Goal: Task Accomplishment & Management: Complete application form

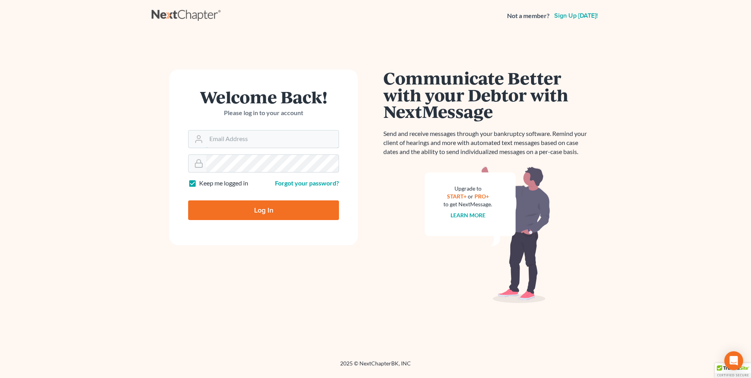
type input "karon@jennislaw.com"
click at [228, 211] on input "Log In" at bounding box center [263, 210] width 151 height 20
type input "Thinking..."
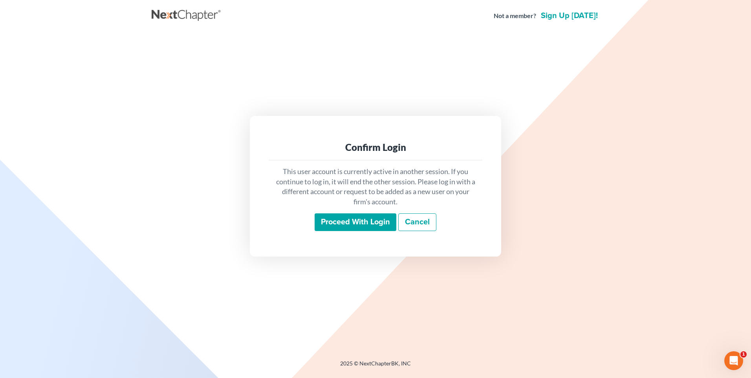
click at [335, 225] on input "Proceed with login" at bounding box center [355, 222] width 82 height 18
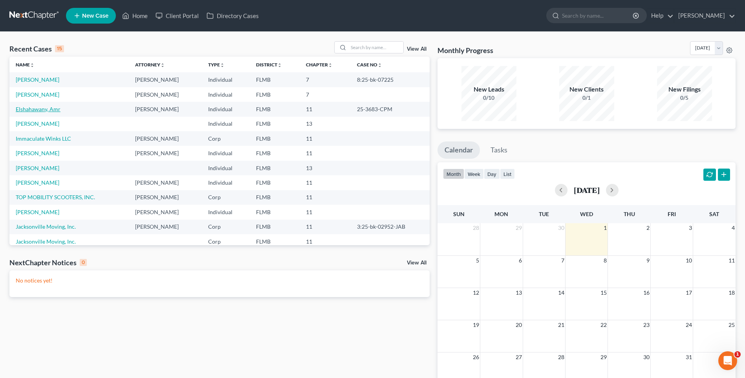
click at [28, 109] on link "Elshahawany, Amr" at bounding box center [38, 109] width 45 height 7
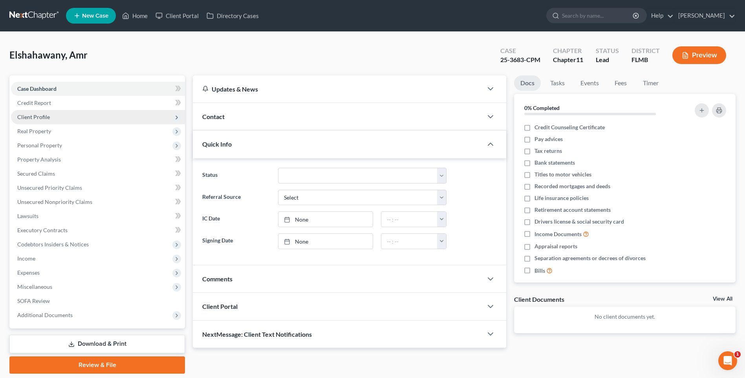
click at [25, 117] on span "Client Profile" at bounding box center [33, 116] width 33 height 7
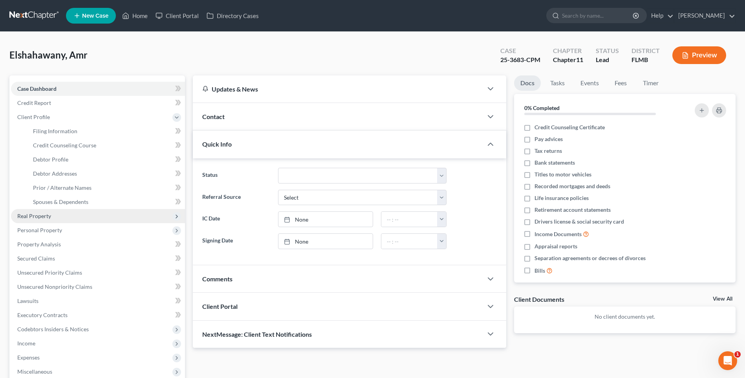
click at [35, 214] on span "Real Property" at bounding box center [34, 215] width 34 height 7
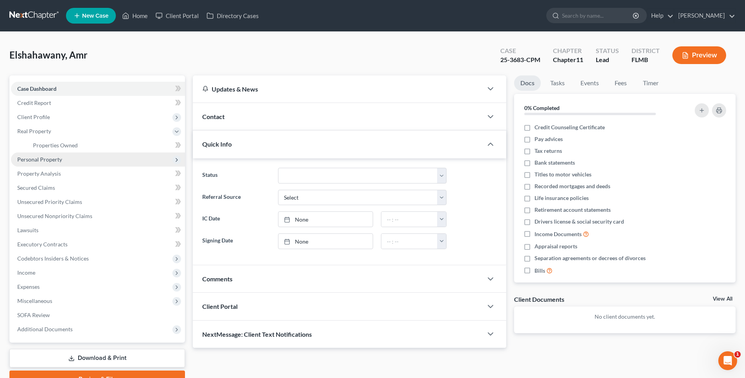
click at [35, 159] on span "Personal Property" at bounding box center [39, 159] width 45 height 7
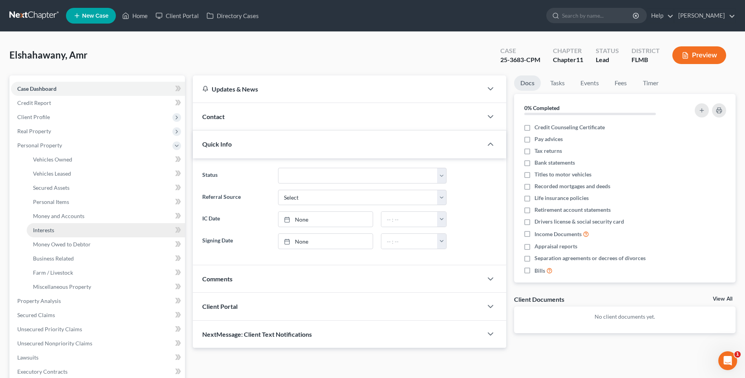
click at [49, 230] on span "Interests" at bounding box center [43, 230] width 21 height 7
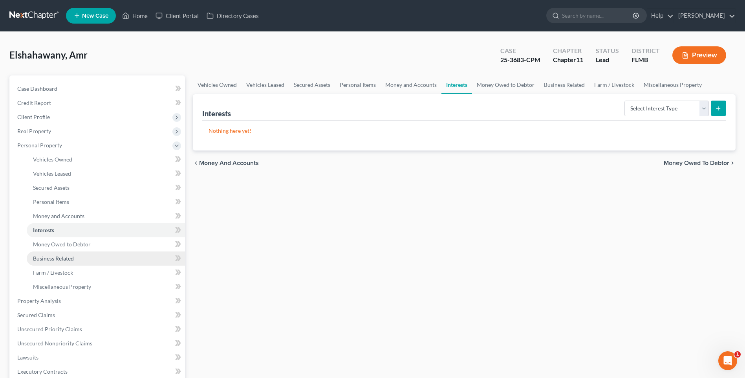
click at [46, 260] on span "Business Related" at bounding box center [53, 258] width 41 height 7
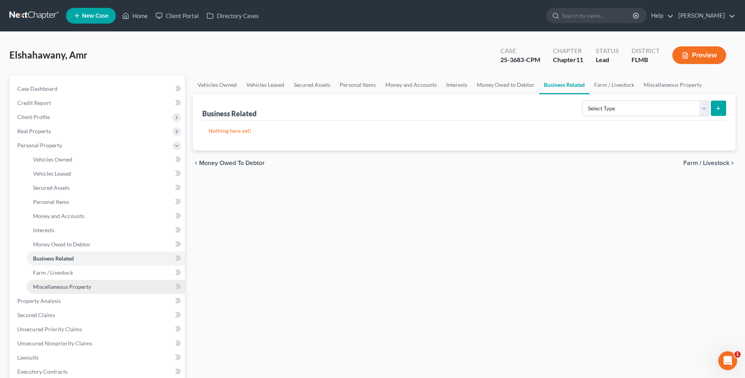
click at [57, 289] on span "Miscellaneous Property" at bounding box center [62, 286] width 58 height 7
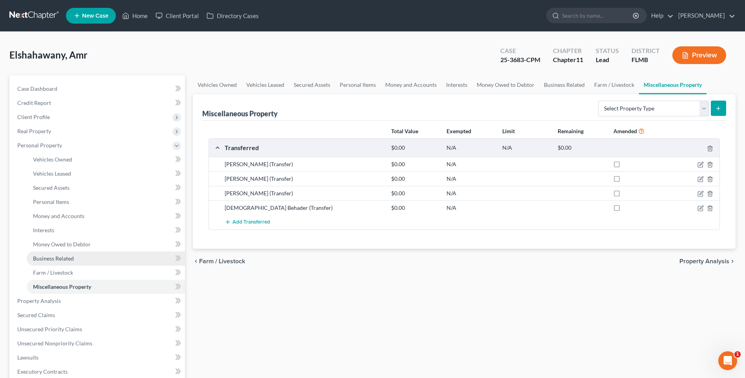
click at [63, 258] on span "Business Related" at bounding box center [53, 258] width 41 height 7
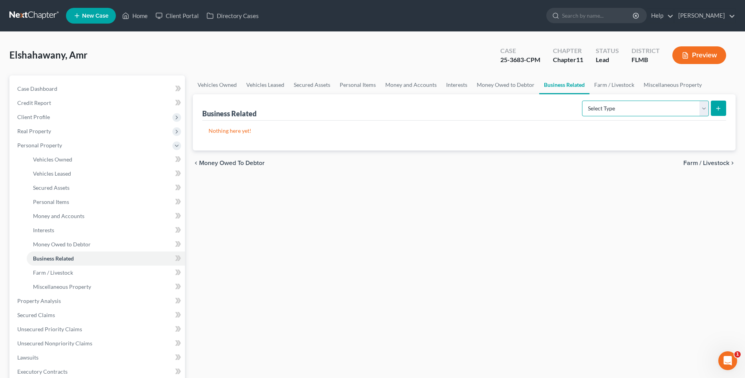
click at [700, 106] on select "Select Type Customer Lists Franchises Inventory Licenses Machinery Office Equip…" at bounding box center [645, 109] width 127 height 16
click at [438, 230] on div "Vehicles Owned Vehicles Leased Secured Assets Personal Items Money and Accounts…" at bounding box center [464, 294] width 550 height 439
click at [490, 85] on link "Money Owed to Debtor" at bounding box center [505, 84] width 67 height 19
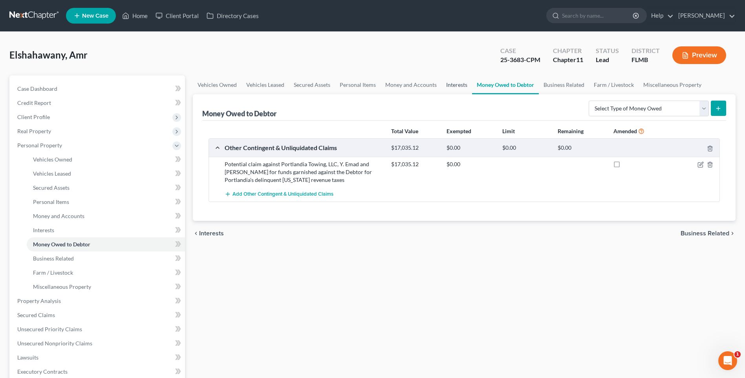
click at [448, 84] on link "Interests" at bounding box center [456, 84] width 31 height 19
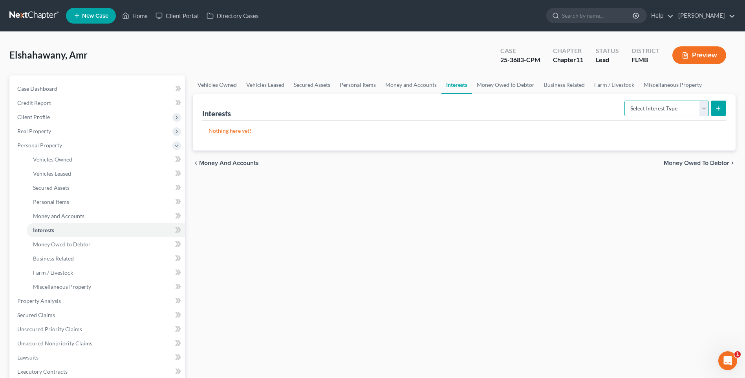
click at [704, 109] on select "Select Interest Type 401K Annuity Bond Education IRA Government Bond Government…" at bounding box center [666, 109] width 84 height 16
select select "incorporated_business"
click at [625, 101] on select "Select Interest Type 401K Annuity Bond Education IRA Government Bond Government…" at bounding box center [666, 109] width 84 height 16
click at [718, 109] on line "submit" at bounding box center [718, 108] width 0 height 4
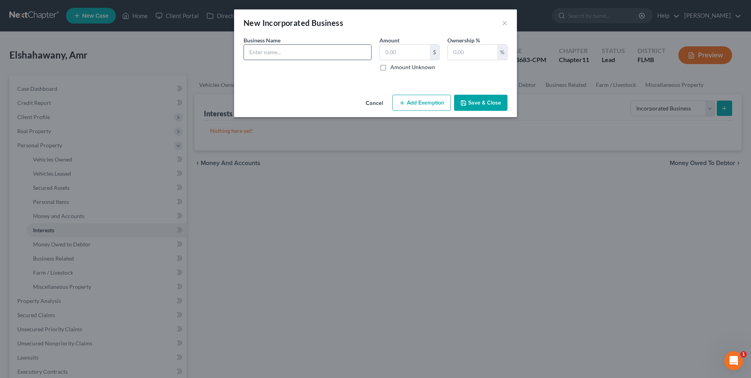
click at [305, 50] on input "text" at bounding box center [307, 52] width 127 height 15
click at [269, 50] on input "text" at bounding box center [307, 52] width 127 height 15
type input "Orange Buzz Coffee Cart LLC"
click at [411, 52] on input "text" at bounding box center [405, 52] width 50 height 15
click at [342, 87] on div "An exemption set must first be selected from the Filing Information section. Bu…" at bounding box center [375, 63] width 283 height 55
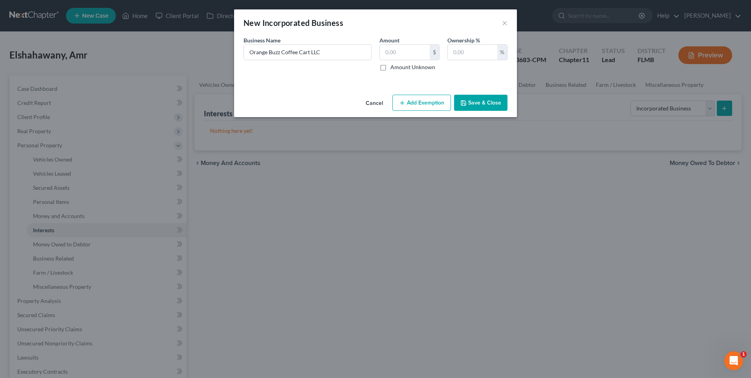
click at [390, 68] on label "Amount Unknown" at bounding box center [412, 67] width 45 height 8
click at [393, 68] on input "Amount Unknown" at bounding box center [395, 65] width 5 height 5
checkbox input "true"
click at [481, 53] on input "text" at bounding box center [472, 52] width 49 height 15
type input "100"
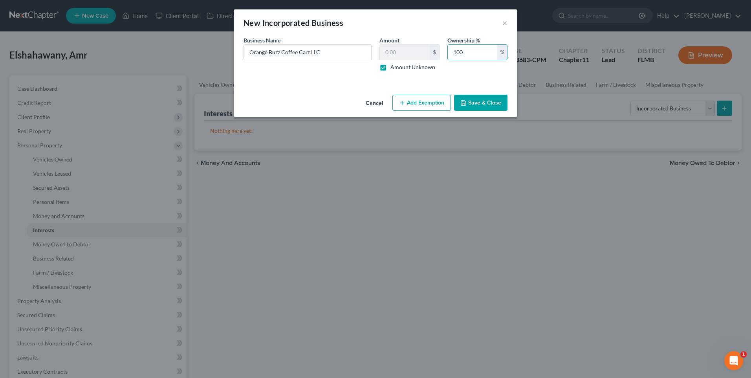
click at [485, 104] on button "Save & Close" at bounding box center [480, 103] width 53 height 16
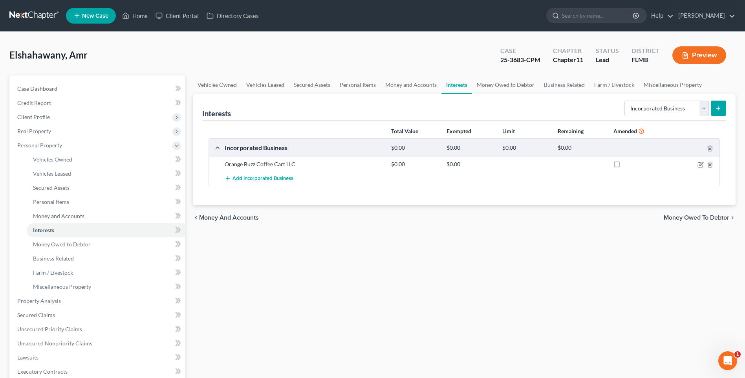
click at [265, 179] on span "Add Incorporated Business" at bounding box center [262, 178] width 61 height 6
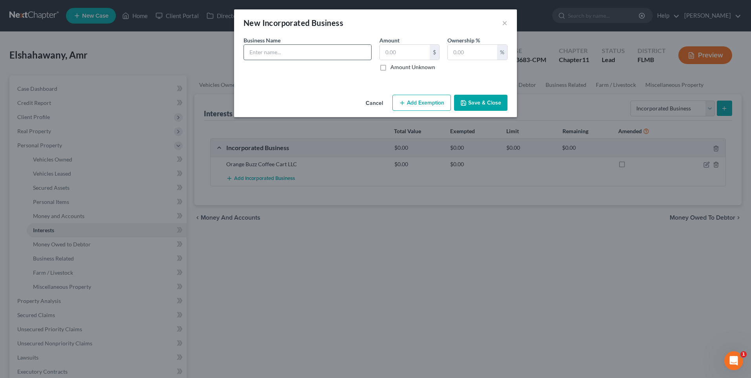
click at [272, 51] on input "text" at bounding box center [307, 52] width 127 height 15
type input "Tampa Tow Bros LLC"
click at [390, 69] on label "Amount Unknown" at bounding box center [412, 67] width 45 height 8
click at [393, 68] on input "Amount Unknown" at bounding box center [395, 65] width 5 height 5
checkbox input "true"
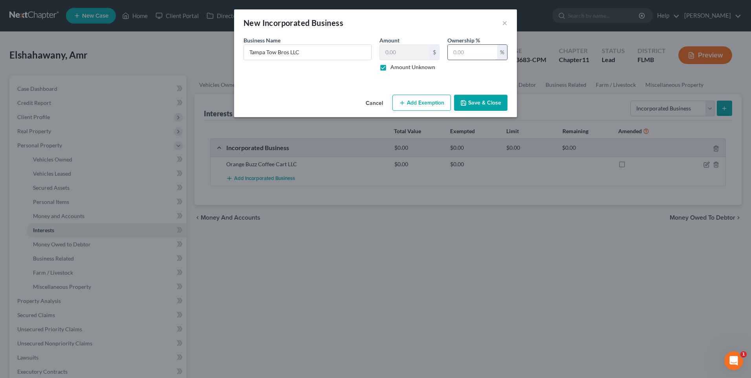
click at [470, 51] on input "text" at bounding box center [472, 52] width 49 height 15
type input "100"
click at [482, 104] on button "Save & Close" at bounding box center [480, 103] width 53 height 16
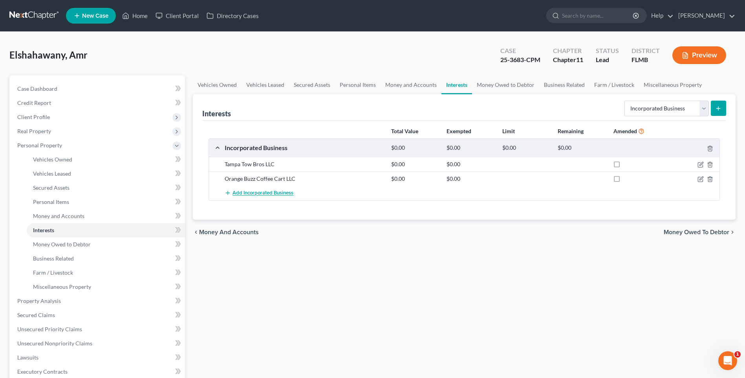
click at [248, 195] on span "Add Incorporated Business" at bounding box center [262, 193] width 61 height 6
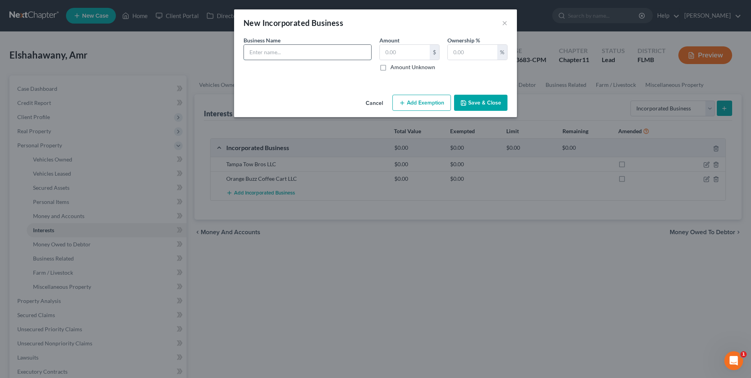
click at [320, 52] on input "text" at bounding box center [307, 52] width 127 height 15
type input "Treasure Towing LLC"
click at [419, 49] on input "text" at bounding box center [405, 52] width 50 height 15
click at [391, 70] on label "Amount Unknown" at bounding box center [412, 67] width 45 height 8
click at [393, 68] on input "Amount Unknown" at bounding box center [395, 65] width 5 height 5
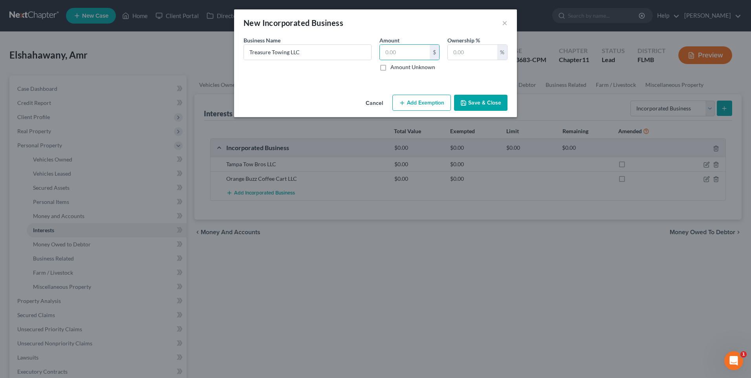
checkbox input "true"
click at [465, 52] on input "text" at bounding box center [472, 52] width 49 height 15
type input "100"
drag, startPoint x: 481, startPoint y: 96, endPoint x: 483, endPoint y: 104, distance: 9.0
click at [481, 98] on button "Save & Close" at bounding box center [480, 103] width 53 height 16
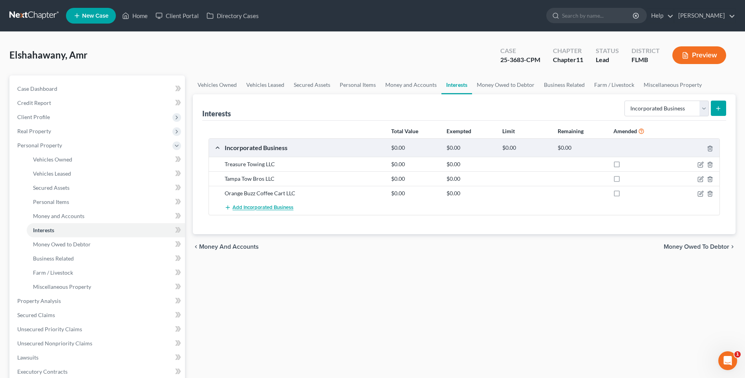
click at [270, 206] on span "Add Incorporated Business" at bounding box center [262, 208] width 61 height 6
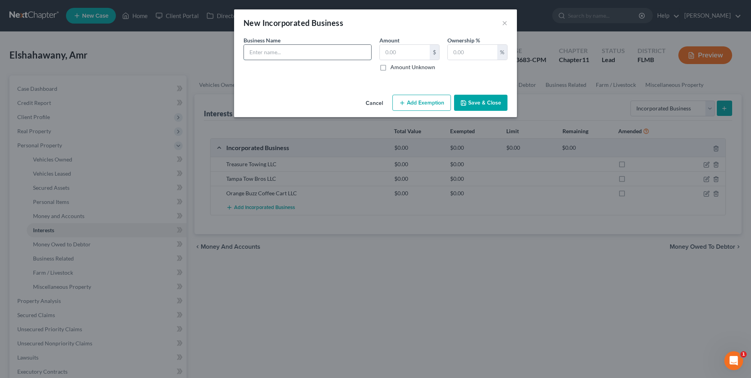
click at [286, 50] on input "text" at bounding box center [307, 52] width 127 height 15
type input "The Power Lift Group LLC"
click at [390, 66] on label "Amount Unknown" at bounding box center [412, 67] width 45 height 8
click at [393, 66] on input "Amount Unknown" at bounding box center [395, 65] width 5 height 5
checkbox input "true"
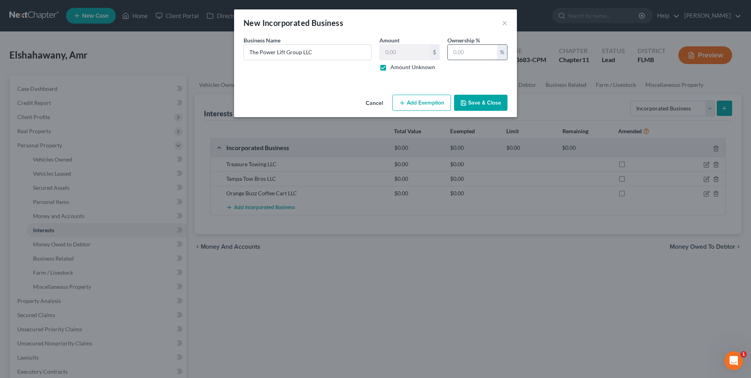
click at [459, 54] on input "text" at bounding box center [472, 52] width 49 height 15
type input "100"
click at [491, 102] on button "Save & Close" at bounding box center [480, 103] width 53 height 16
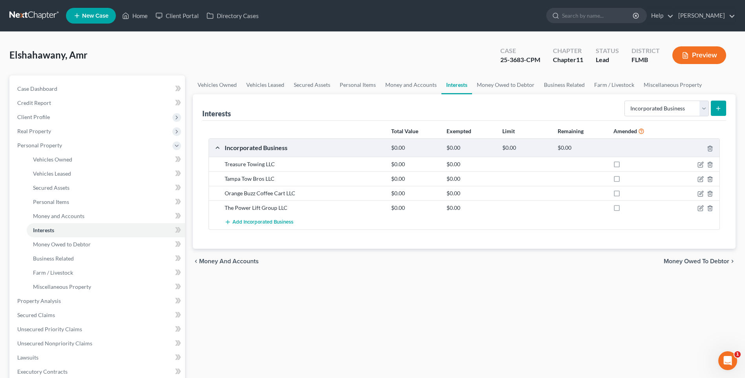
click at [244, 211] on div "The Power Lift Group LLC" at bounding box center [304, 208] width 166 height 8
click at [709, 205] on icon "button" at bounding box center [710, 208] width 6 height 6
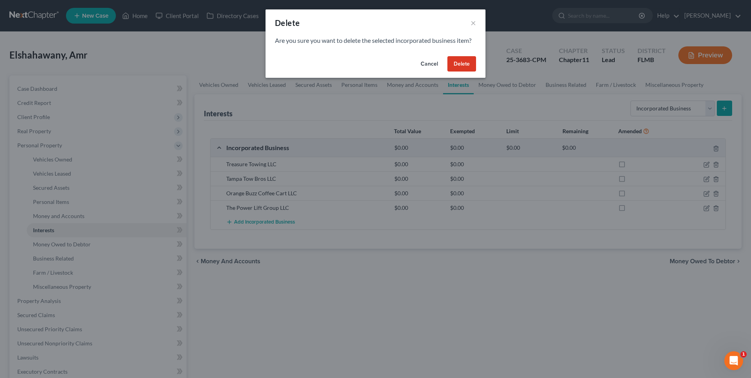
drag, startPoint x: 466, startPoint y: 66, endPoint x: 369, endPoint y: 112, distance: 107.5
click at [465, 66] on button "Delete" at bounding box center [461, 64] width 29 height 16
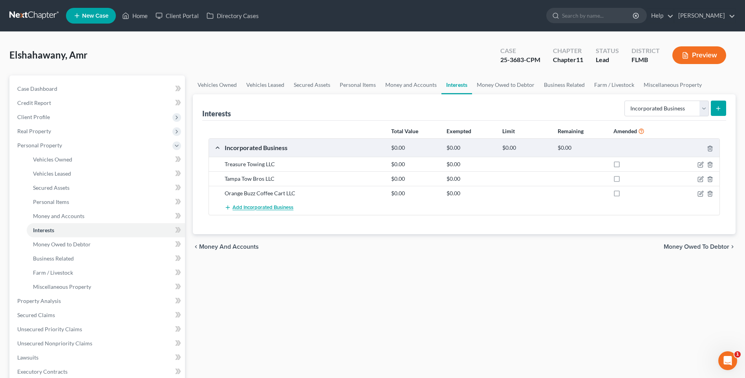
click at [259, 210] on span "Add Incorporated Business" at bounding box center [262, 208] width 61 height 6
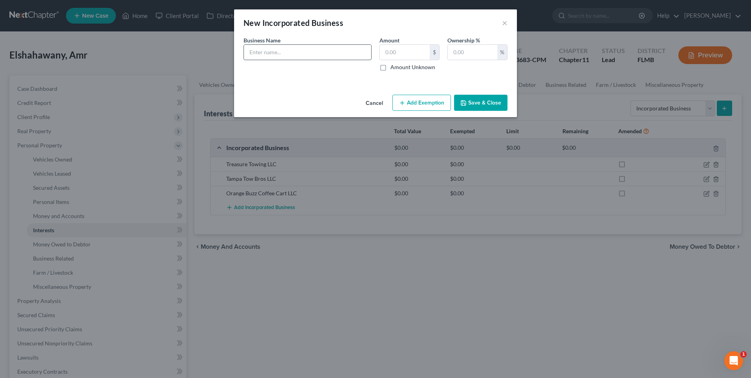
click at [289, 48] on input "text" at bounding box center [307, 52] width 127 height 15
type input "Stellar Towing & Recovery LLC"
click at [406, 53] on input "text" at bounding box center [405, 52] width 50 height 15
click at [390, 69] on label "Amount Unknown" at bounding box center [412, 67] width 45 height 8
click at [393, 68] on input "Amount Unknown" at bounding box center [395, 65] width 5 height 5
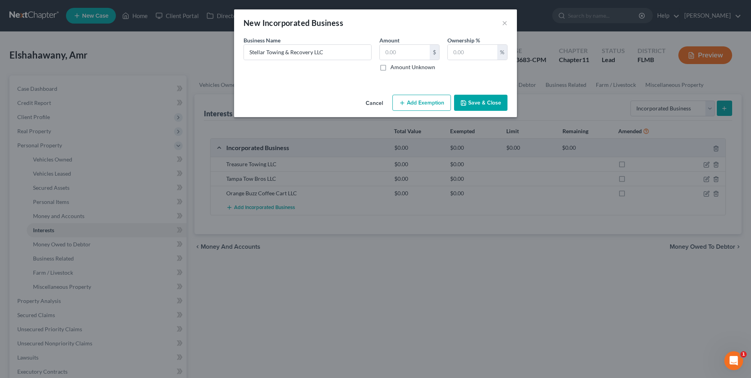
checkbox input "true"
click at [472, 56] on input "text" at bounding box center [472, 52] width 49 height 15
type input "100"
click at [484, 104] on button "Save & Close" at bounding box center [480, 103] width 53 height 16
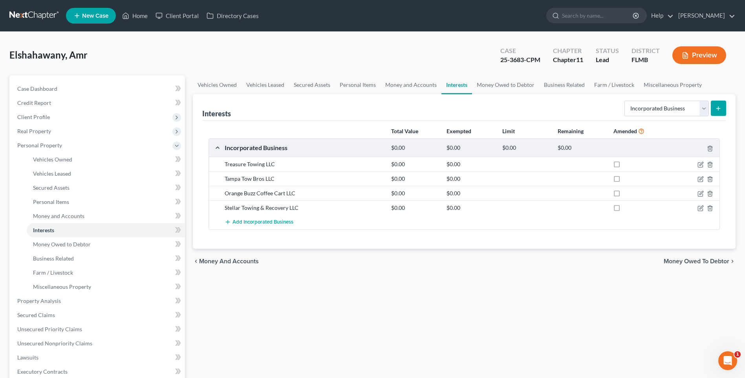
click at [248, 205] on div "Stellar Towing & Recovery LLC" at bounding box center [304, 208] width 166 height 8
click at [249, 222] on span "Add Incorporated Business" at bounding box center [262, 222] width 61 height 6
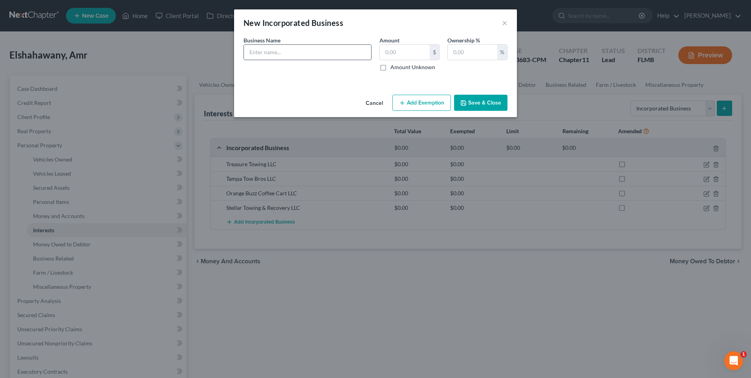
click at [277, 57] on input "text" at bounding box center [307, 52] width 127 height 15
click at [515, 294] on div "New Incorporated Business × An exemption set must first be selected from the Fi…" at bounding box center [375, 189] width 751 height 378
click at [503, 20] on button "×" at bounding box center [504, 22] width 5 height 9
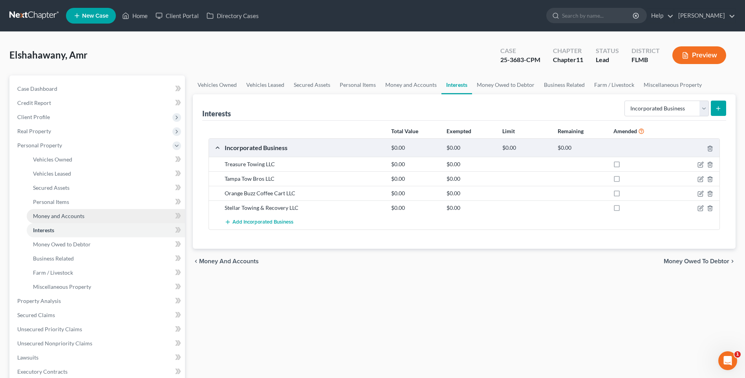
click at [47, 218] on span "Money and Accounts" at bounding box center [58, 215] width 51 height 7
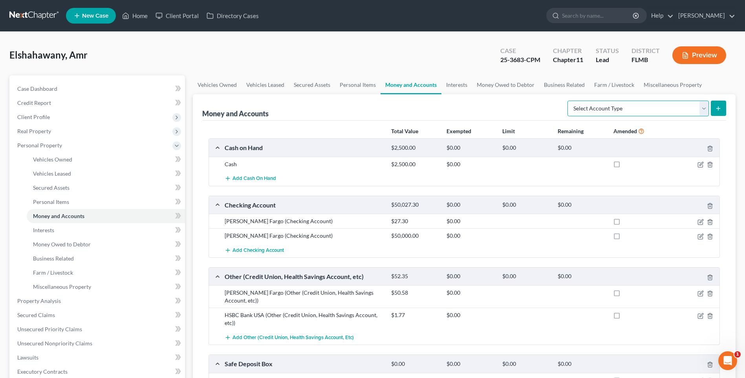
click at [703, 109] on select "Select Account Type Brokerage Cash on Hand Certificates of Deposit Checking Acc…" at bounding box center [637, 109] width 141 height 16
select select "security_deposits"
click at [569, 101] on select "Select Account Type Brokerage Cash on Hand Certificates of Deposit Checking Acc…" at bounding box center [637, 109] width 141 height 16
click at [282, 376] on div "empty" at bounding box center [304, 380] width 166 height 8
click at [717, 106] on icon "submit" at bounding box center [718, 108] width 6 height 6
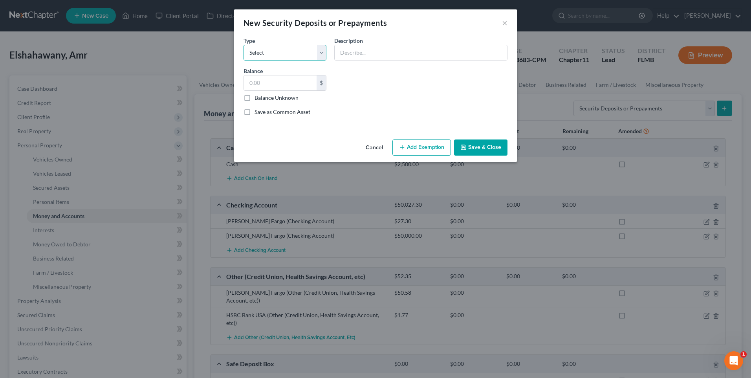
click at [319, 55] on select "Select Electric Gas Heating Oil Security Deposit On Rental Unit Prepaid Rent Te…" at bounding box center [284, 53] width 83 height 16
select select "3"
click at [243, 45] on select "Select Electric Gas Heating Oil Security Deposit On Rental Unit Prepaid Rent Te…" at bounding box center [284, 53] width 83 height 16
click at [369, 52] on input "text" at bounding box center [421, 52] width 172 height 15
click at [296, 85] on input "text" at bounding box center [280, 82] width 73 height 15
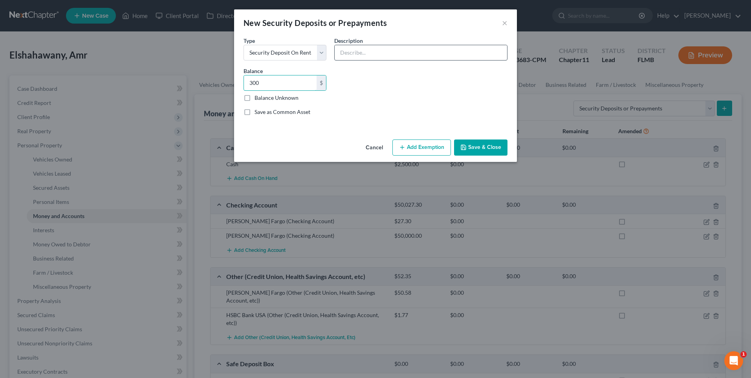
type input "300"
click at [361, 51] on input "text" at bounding box center [421, 52] width 172 height 15
type input "Security deposit with landlord"
click at [484, 150] on button "Save & Close" at bounding box center [480, 147] width 53 height 16
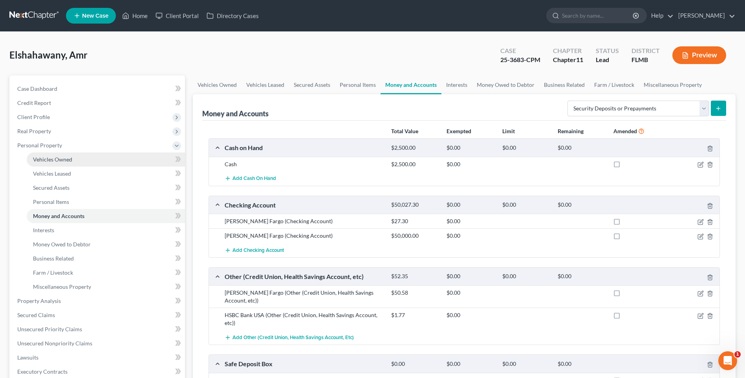
click at [49, 158] on span "Vehicles Owned" at bounding box center [52, 159] width 39 height 7
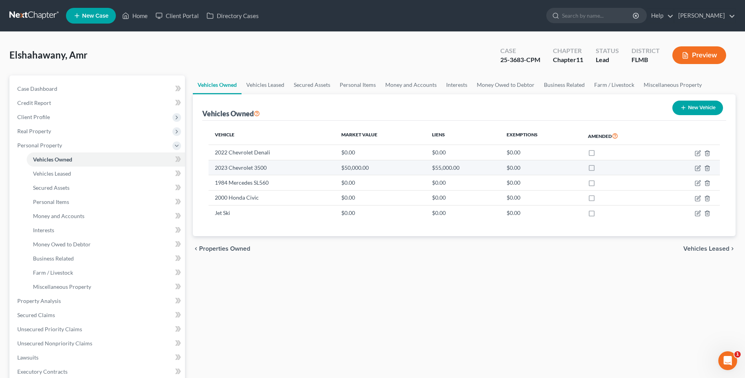
click at [250, 169] on td "2023 Chevrolet 3500" at bounding box center [271, 167] width 126 height 15
click at [696, 168] on icon "button" at bounding box center [698, 168] width 6 height 6
select select "0"
select select "3"
select select "2"
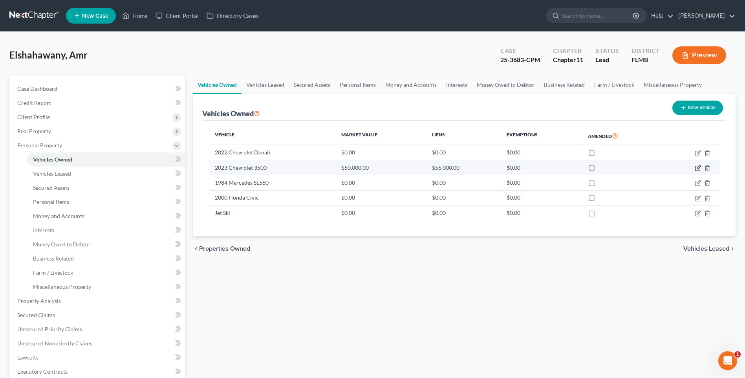
select select "0"
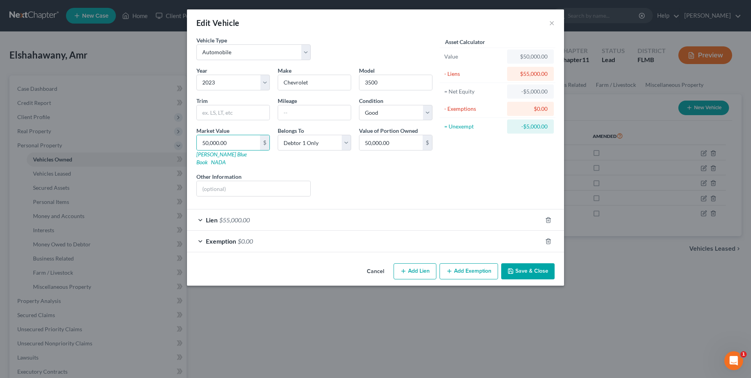
click at [359, 188] on div "Year Select 2026 2025 2024 2023 2022 2021 2020 2019 2018 2017 2016 2015 2014 20…" at bounding box center [314, 134] width 244 height 136
click at [548, 26] on div "Edit Vehicle ×" at bounding box center [375, 22] width 377 height 27
click at [551, 24] on button "×" at bounding box center [551, 22] width 5 height 9
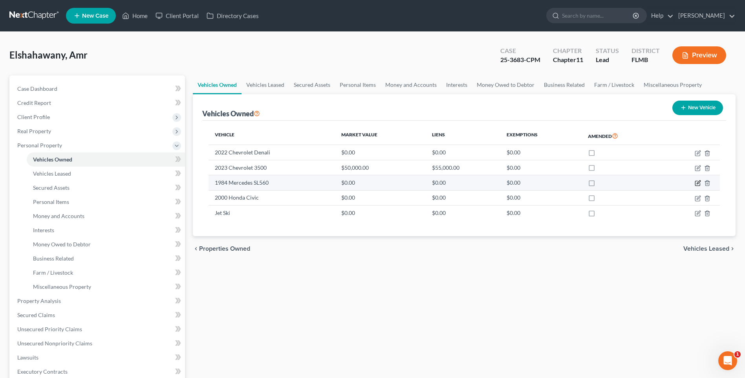
click at [697, 181] on icon "button" at bounding box center [698, 183] width 6 height 6
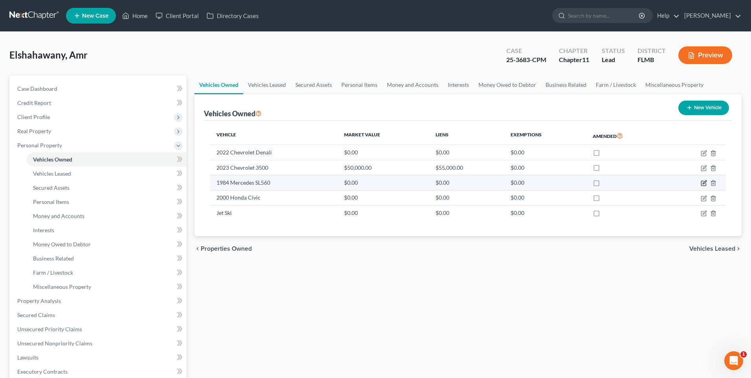
select select "0"
select select "42"
select select "0"
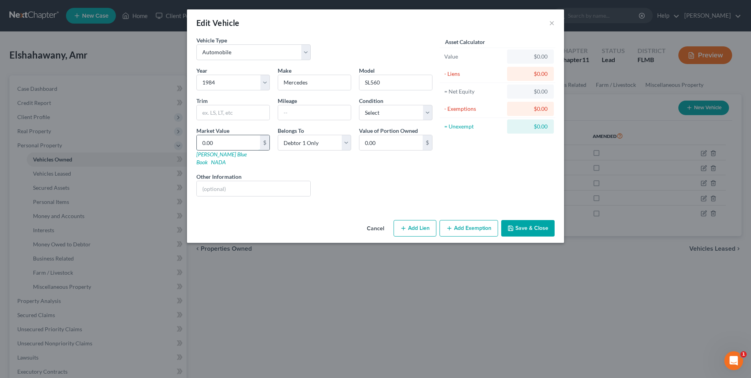
click at [230, 143] on input "0.00" at bounding box center [228, 142] width 63 height 15
type input "2"
type input "2.00"
type input "20"
type input "20.00"
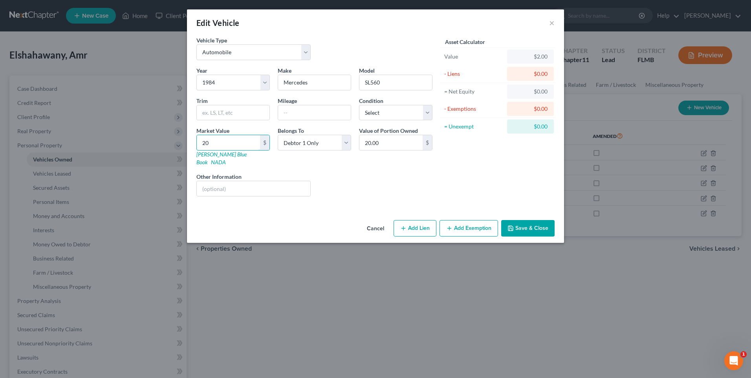
type input "200"
type input "200.00"
type input "2000"
type input "2,000.00"
type input "2,000"
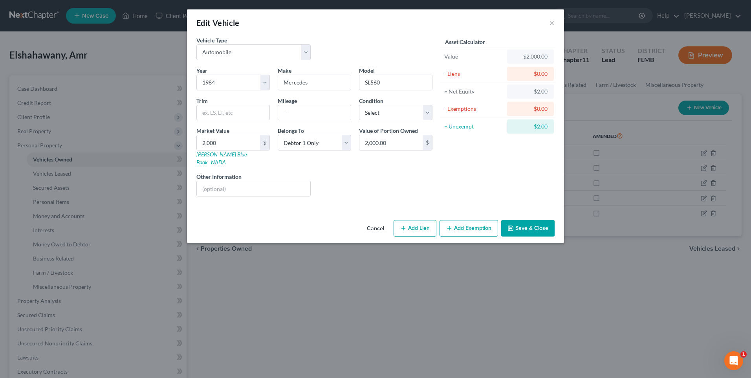
click at [521, 220] on button "Save & Close" at bounding box center [527, 228] width 53 height 16
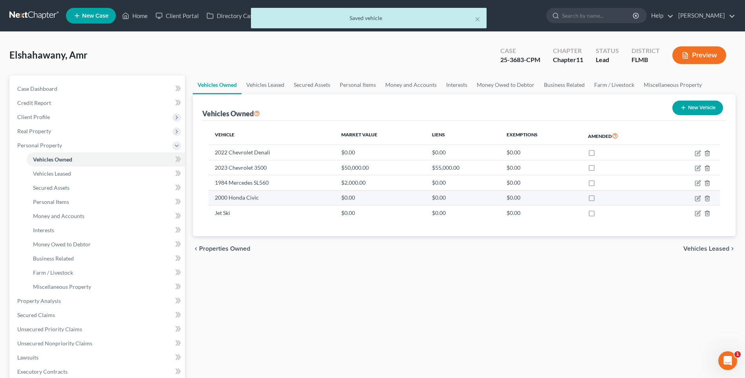
click at [246, 197] on td "2000 Honda Civic" at bounding box center [271, 197] width 126 height 15
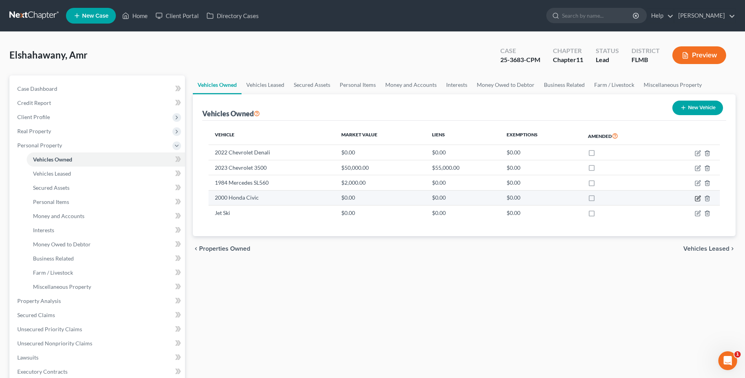
click at [695, 197] on icon "button" at bounding box center [698, 198] width 6 height 6
select select "0"
select select "26"
select select "0"
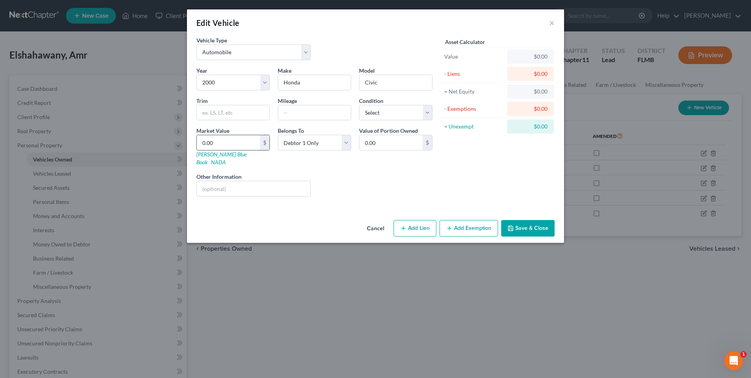
click at [232, 146] on input "0.00" at bounding box center [228, 142] width 63 height 15
type input "8"
type input "8.00"
type input "80"
type input "80.00"
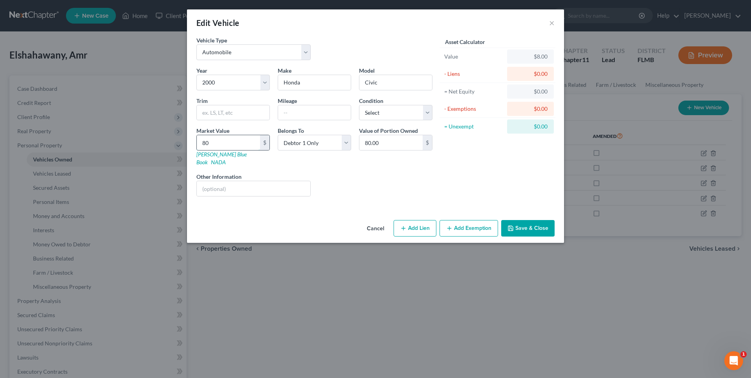
type input "800"
type input "800.00"
type input "800"
click at [512, 225] on icon "button" at bounding box center [510, 228] width 6 height 6
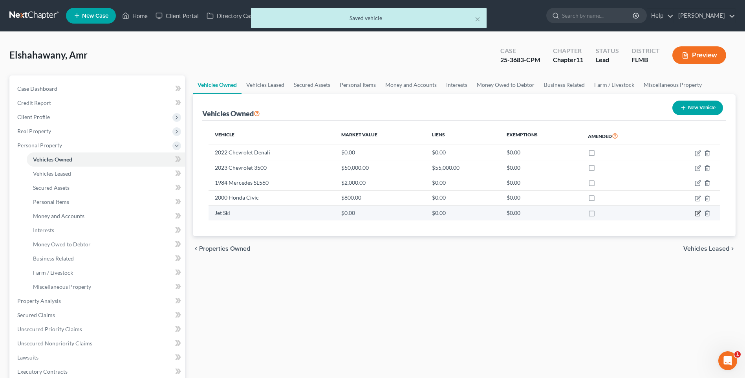
click at [698, 214] on icon "button" at bounding box center [698, 213] width 4 height 4
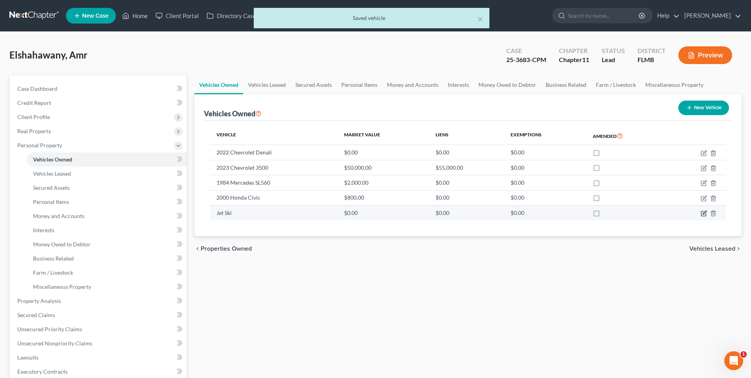
select select "3"
select select "0"
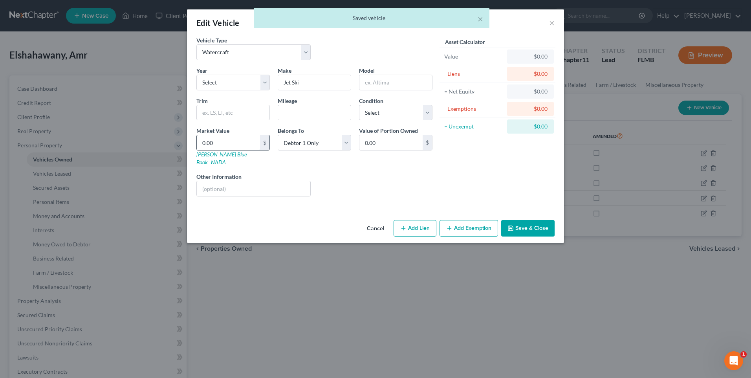
click at [219, 143] on input "0.00" at bounding box center [228, 142] width 63 height 15
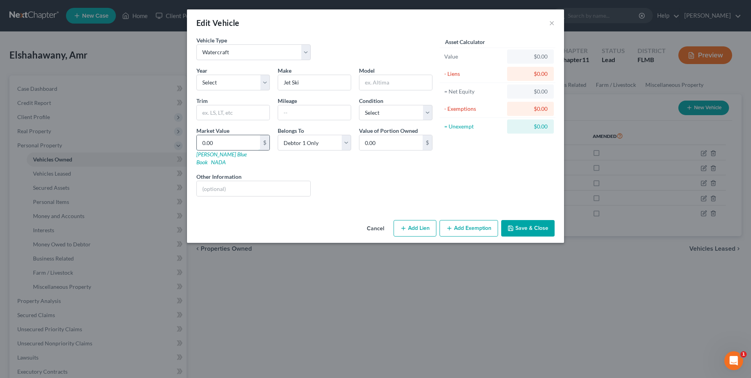
type input "6"
type input "6.00"
type input "60"
type input "60.00"
type input "600"
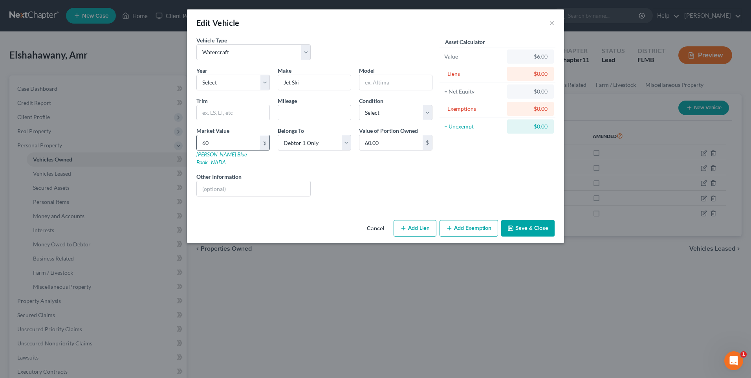
type input "600.00"
type input "600"
click at [529, 227] on button "Save & Close" at bounding box center [527, 228] width 53 height 16
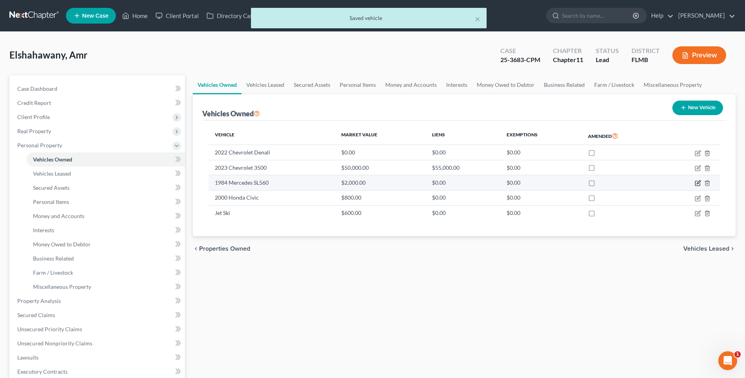
click at [698, 183] on icon "button" at bounding box center [698, 183] width 6 height 6
select select "0"
select select "42"
select select "0"
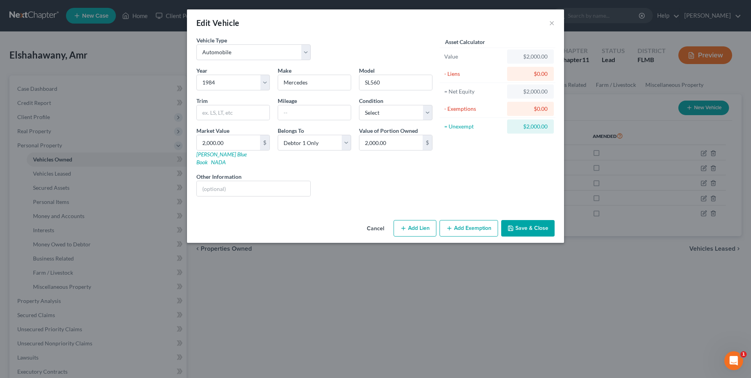
click at [483, 220] on button "Add Exemption" at bounding box center [468, 228] width 58 height 16
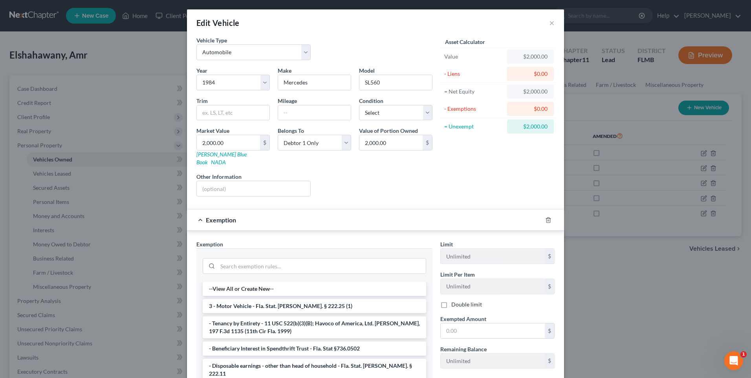
scroll to position [78, 0]
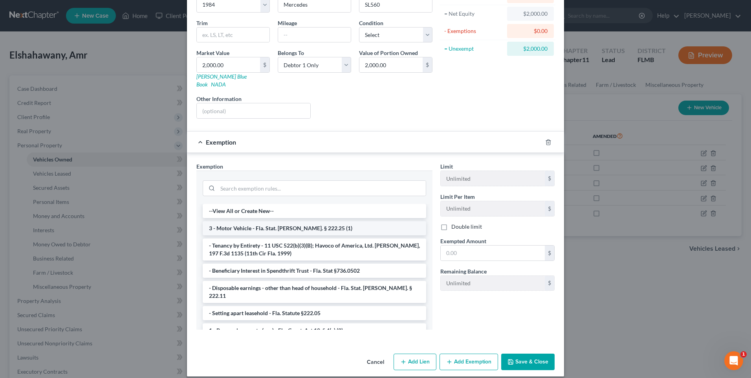
click at [285, 221] on li "3 - Motor Vehicle - Fla. Stat. [PERSON_NAME]. § 222.25 (1)" at bounding box center [314, 228] width 223 height 14
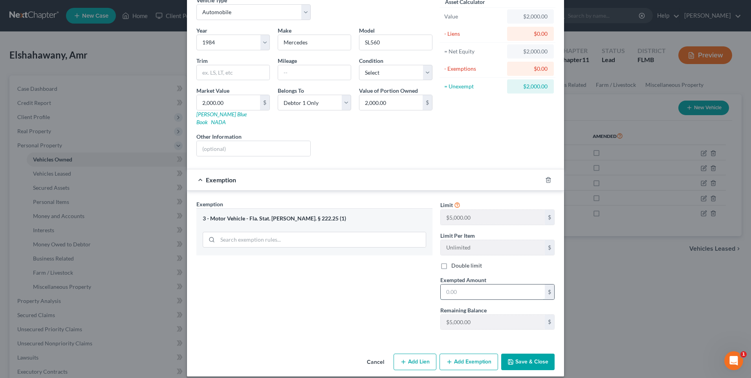
click at [503, 284] on input "text" at bounding box center [493, 291] width 104 height 15
type input "5,000"
click at [528, 353] on button "Save & Close" at bounding box center [527, 361] width 53 height 16
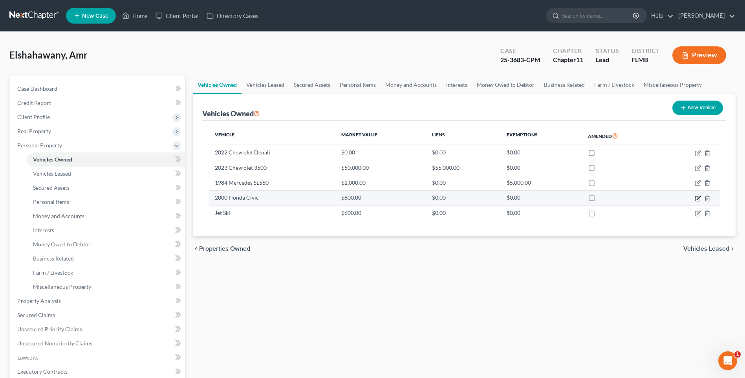
click at [697, 199] on icon "button" at bounding box center [698, 198] width 4 height 4
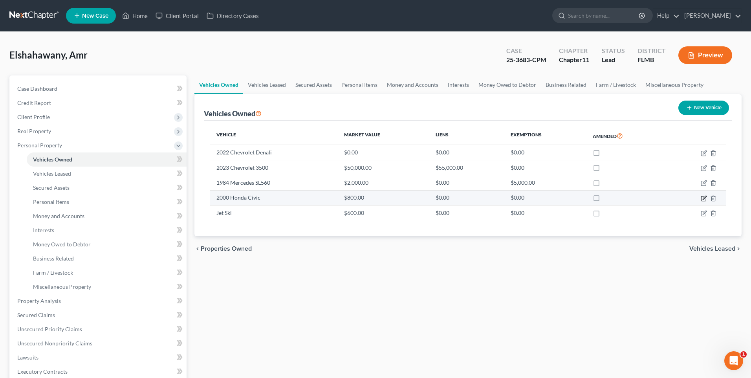
select select "0"
select select "26"
select select "0"
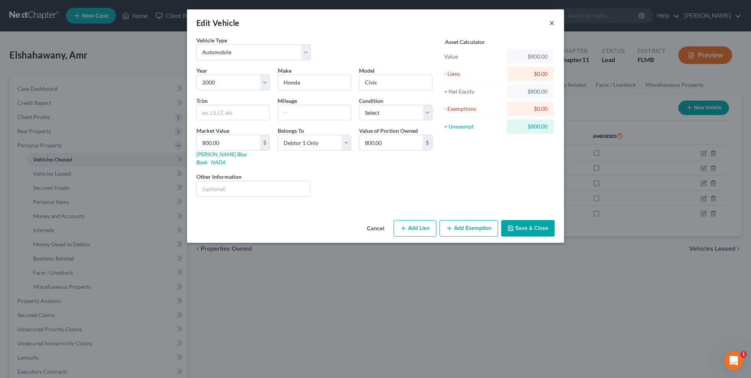
click at [552, 20] on button "×" at bounding box center [551, 22] width 5 height 9
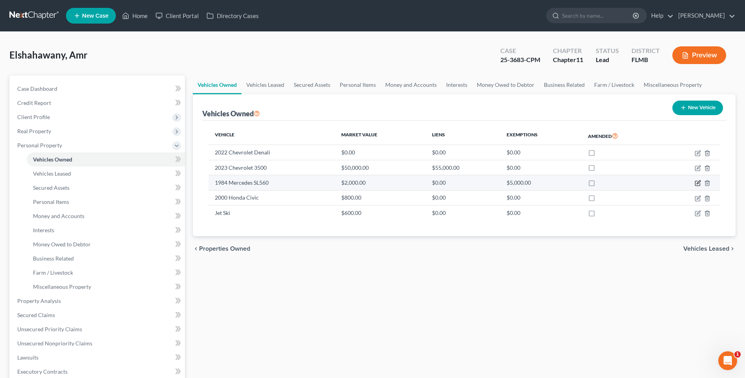
click at [697, 183] on icon "button" at bounding box center [698, 183] width 6 height 6
select select "0"
select select "42"
select select "0"
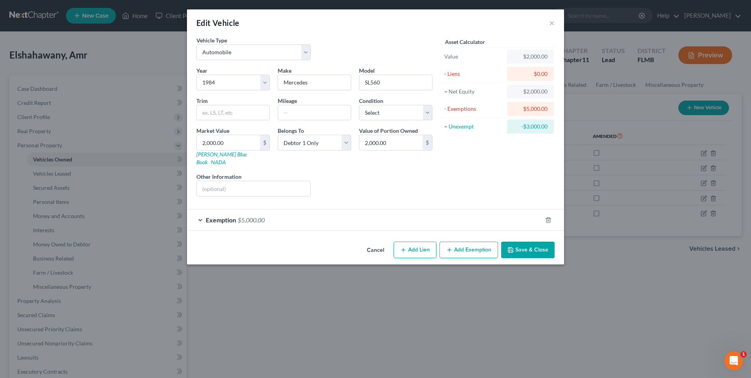
click at [199, 210] on div "Exemption $5,000.00" at bounding box center [364, 219] width 355 height 21
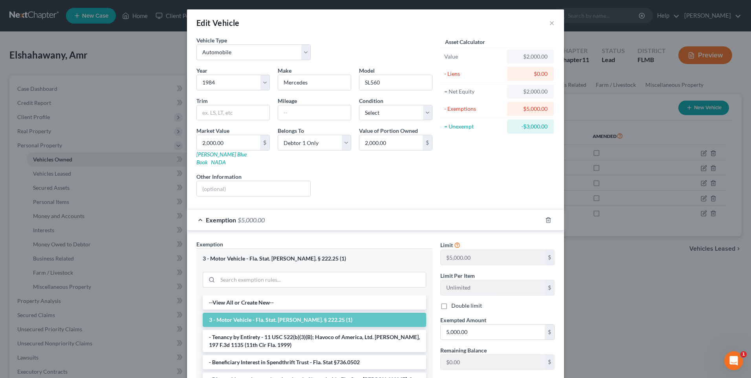
scroll to position [79, 0]
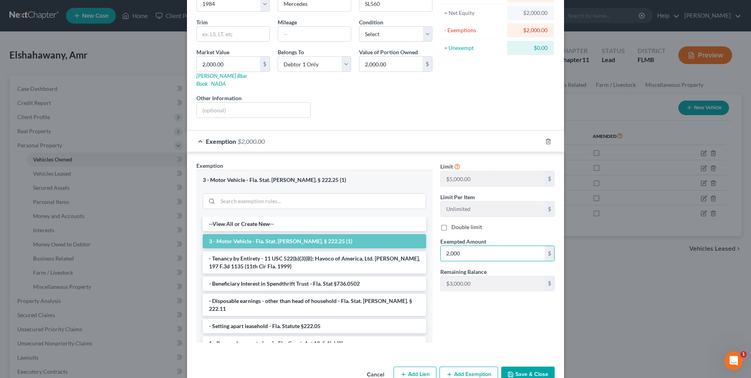
type input "2,000"
click at [526, 372] on button "Save & Close" at bounding box center [527, 374] width 53 height 16
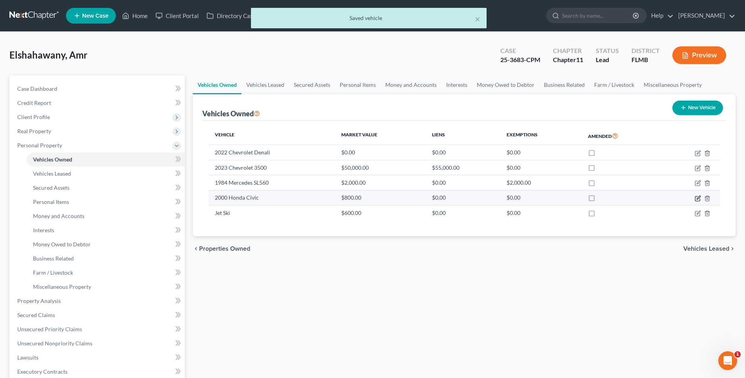
click at [696, 199] on icon "button" at bounding box center [698, 198] width 4 height 4
select select "0"
select select "26"
select select "0"
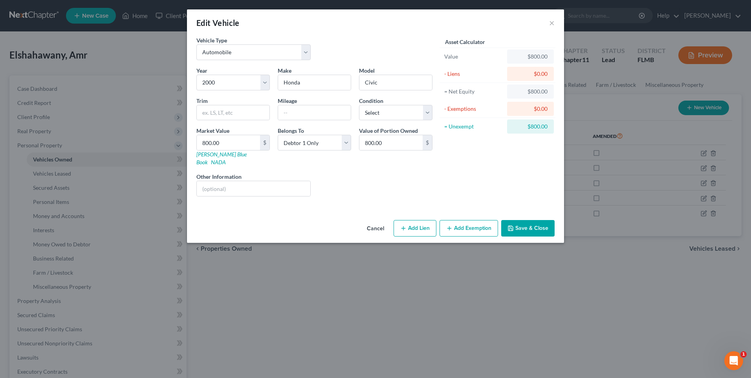
click at [466, 220] on button "Add Exemption" at bounding box center [468, 228] width 58 height 16
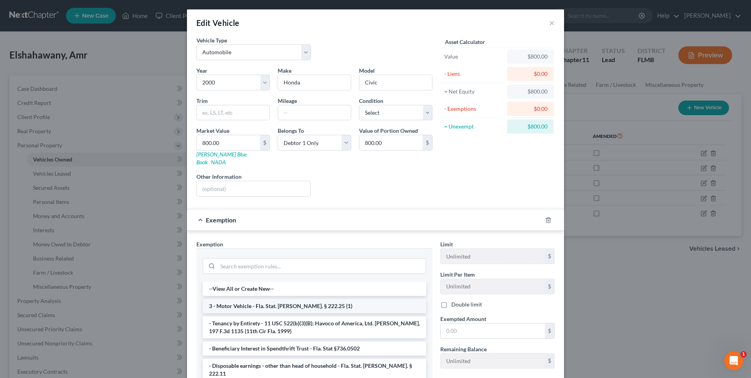
click at [267, 299] on li "3 - Motor Vehicle - Fla. Stat. [PERSON_NAME]. § 222.25 (1)" at bounding box center [314, 306] width 223 height 14
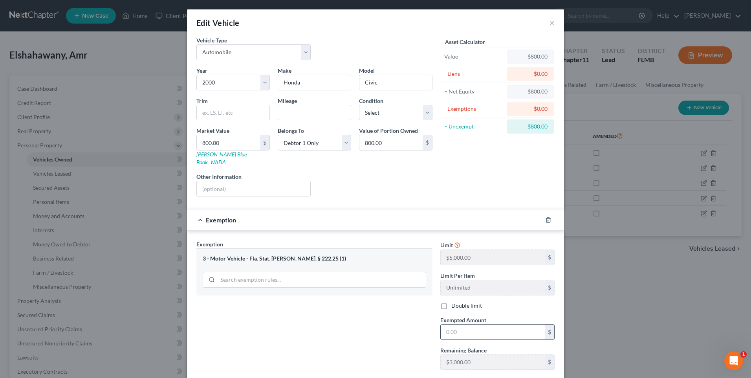
click at [489, 325] on input "text" at bounding box center [493, 331] width 104 height 15
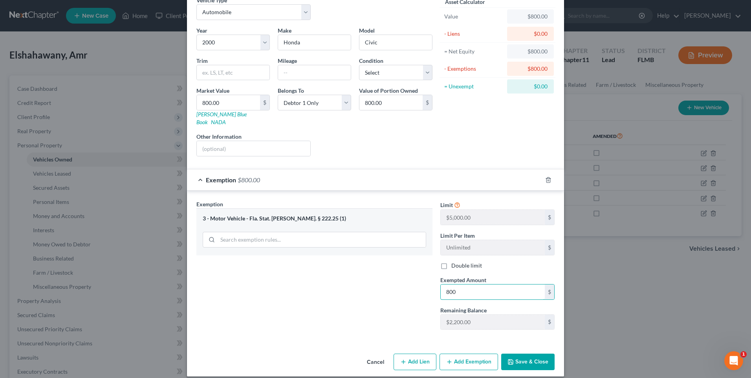
type input "800"
click at [528, 356] on button "Save & Close" at bounding box center [527, 361] width 53 height 16
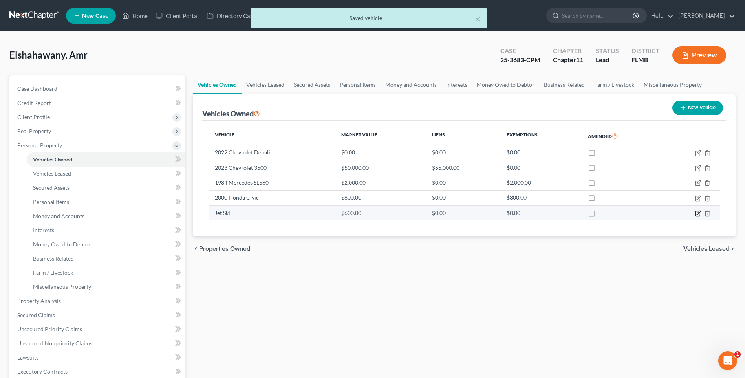
click at [697, 212] on icon "button" at bounding box center [698, 213] width 6 height 6
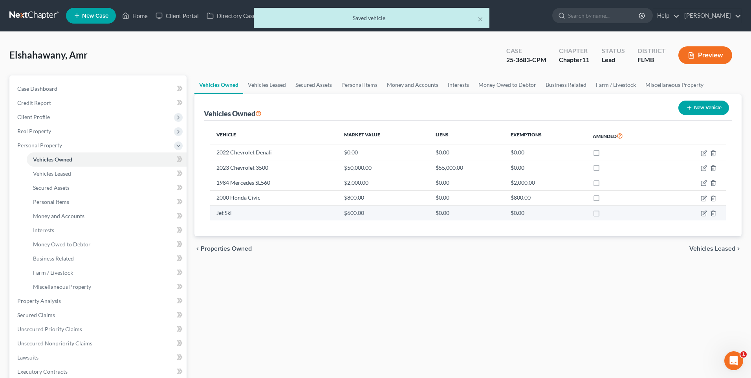
select select "3"
select select "0"
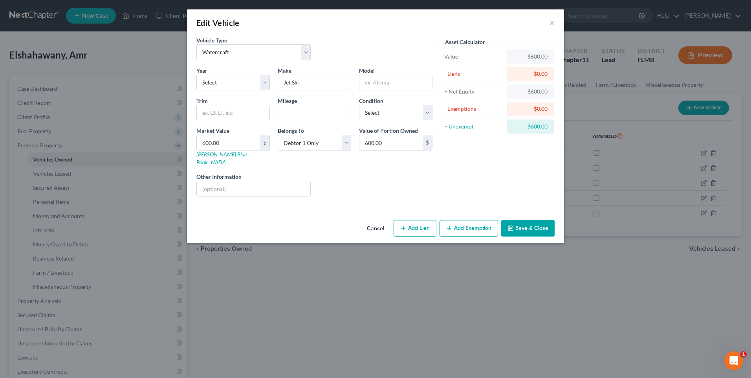
click at [474, 220] on button "Add Exemption" at bounding box center [468, 228] width 58 height 16
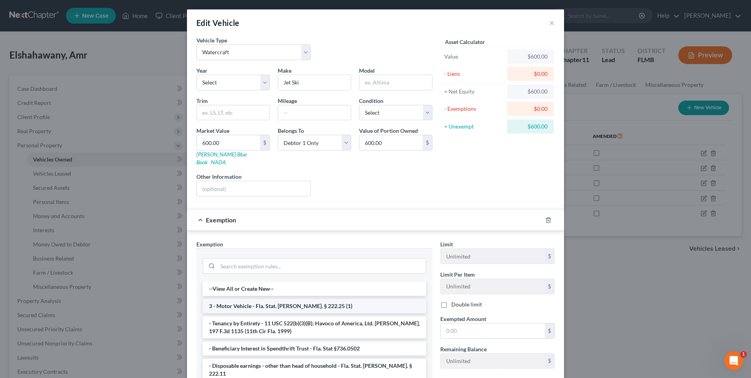
click at [259, 299] on li "3 - Motor Vehicle - Fla. Stat. [PERSON_NAME]. § 222.25 (1)" at bounding box center [314, 306] width 223 height 14
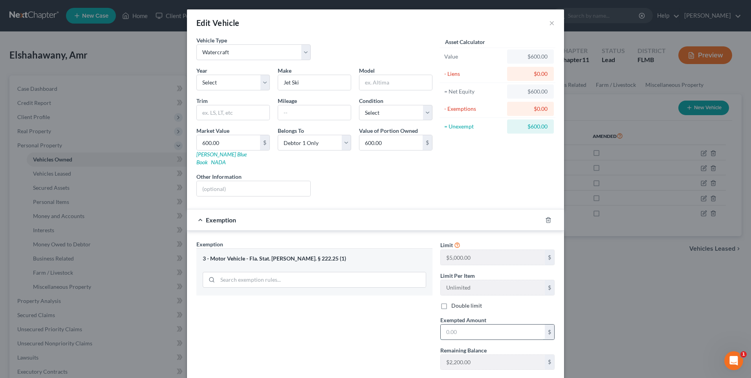
click at [475, 325] on input "text" at bounding box center [493, 331] width 104 height 15
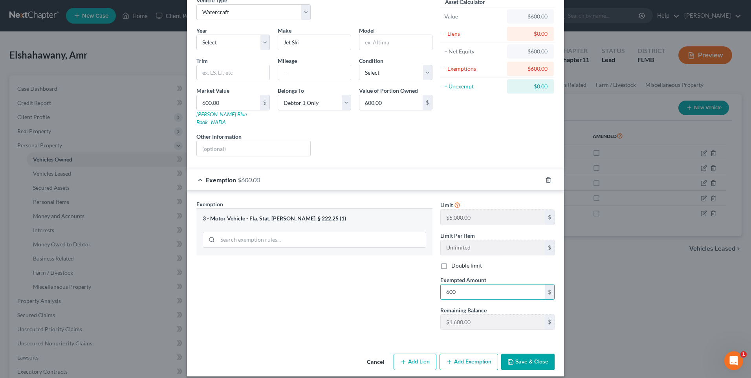
type input "600"
click at [527, 353] on button "Save & Close" at bounding box center [527, 361] width 53 height 16
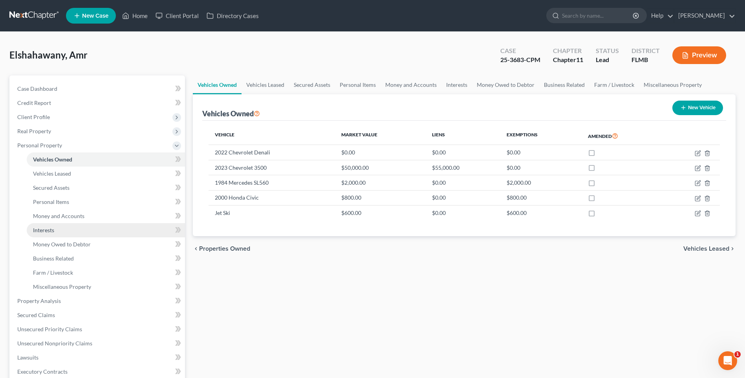
click at [51, 233] on span "Interests" at bounding box center [43, 230] width 21 height 7
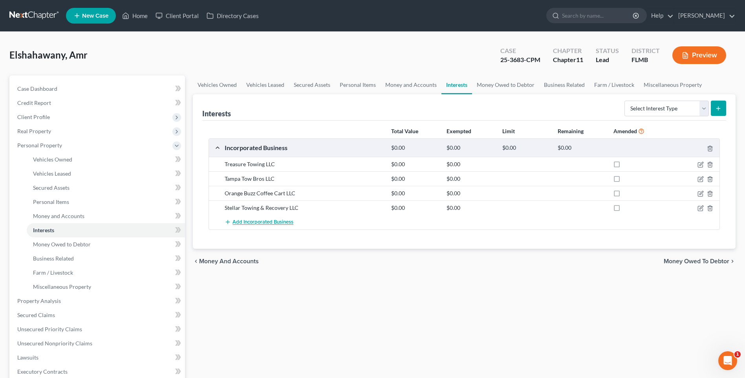
click at [277, 223] on span "Add Incorporated Business" at bounding box center [262, 222] width 61 height 6
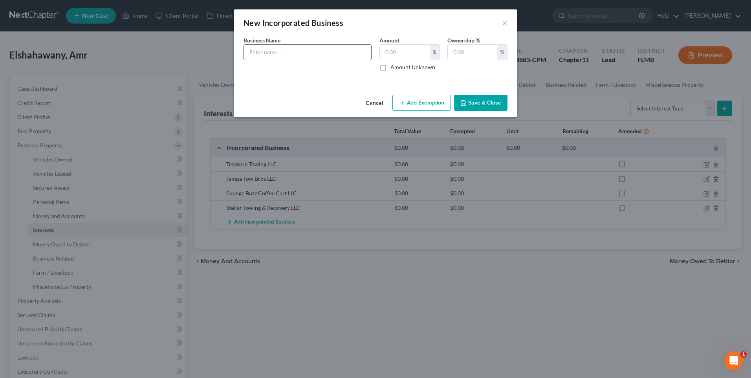
click at [276, 50] on input "text" at bounding box center [307, 52] width 127 height 15
type input "Tampa Autospa"
click at [390, 69] on label "Amount Unknown" at bounding box center [412, 67] width 45 height 8
click at [393, 68] on input "Amount Unknown" at bounding box center [395, 65] width 5 height 5
checkbox input "true"
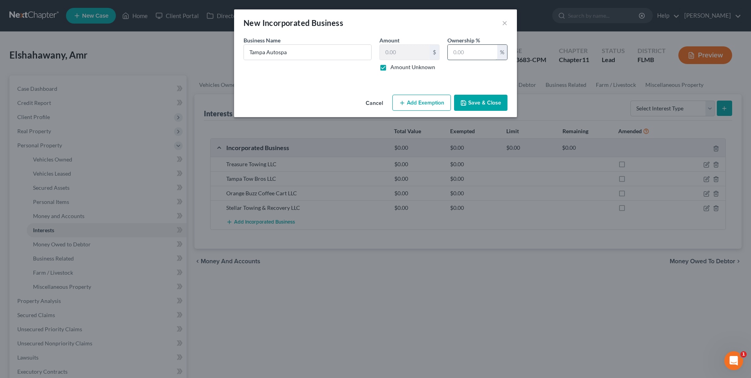
click at [495, 53] on input "text" at bounding box center [472, 52] width 49 height 15
type input "100"
click at [490, 95] on button "Save & Close" at bounding box center [480, 103] width 53 height 16
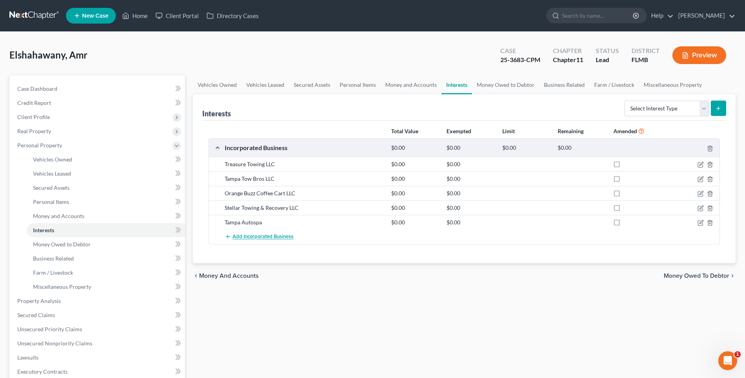
click at [241, 236] on span "Add Incorporated Business" at bounding box center [262, 237] width 61 height 6
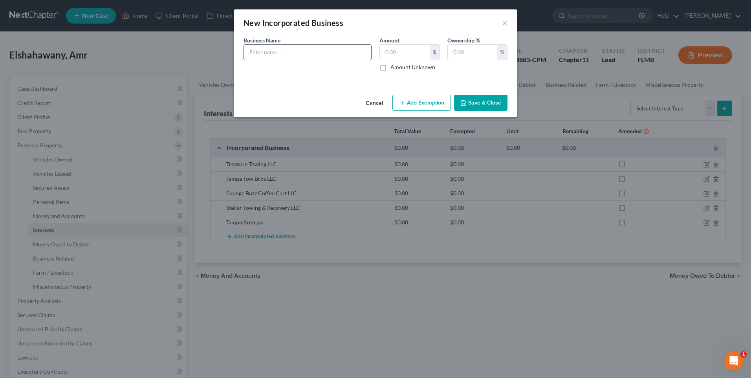
click at [283, 56] on input "text" at bounding box center [307, 52] width 127 height 15
click at [261, 52] on input "Good Buy Automart" at bounding box center [307, 52] width 127 height 15
type input "Good-Buy Automart, LLC"
click at [392, 69] on label "Amount Unknown" at bounding box center [412, 67] width 45 height 8
click at [393, 68] on input "Amount Unknown" at bounding box center [395, 65] width 5 height 5
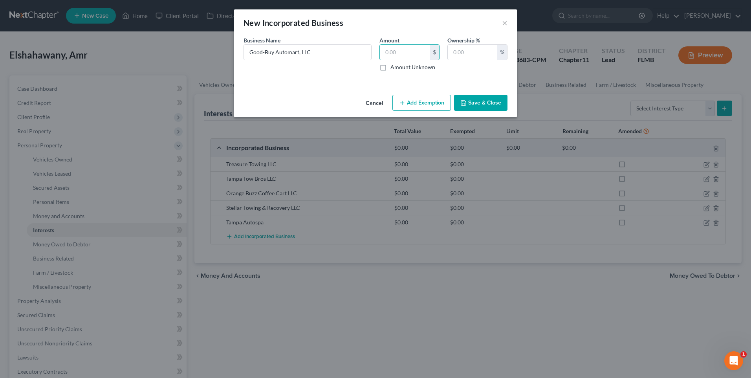
checkbox input "true"
click at [486, 102] on button "Save & Close" at bounding box center [480, 103] width 53 height 16
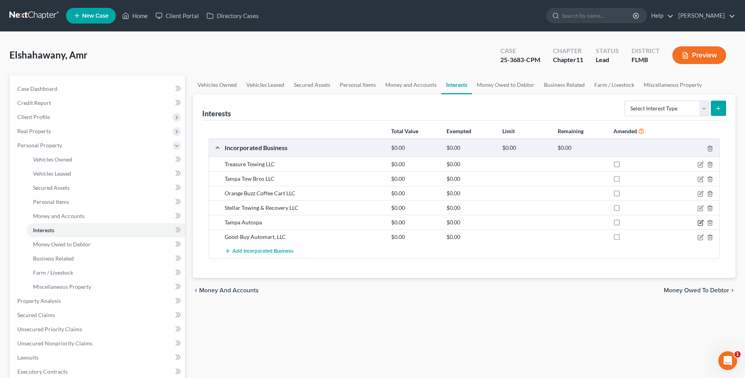
click at [703, 221] on icon "button" at bounding box center [701, 222] width 4 height 4
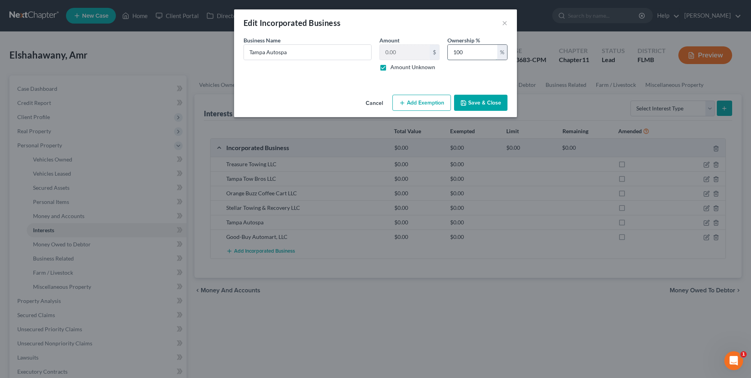
click at [487, 53] on input "100" at bounding box center [472, 52] width 49 height 15
click at [488, 108] on button "Save & Close" at bounding box center [480, 103] width 53 height 16
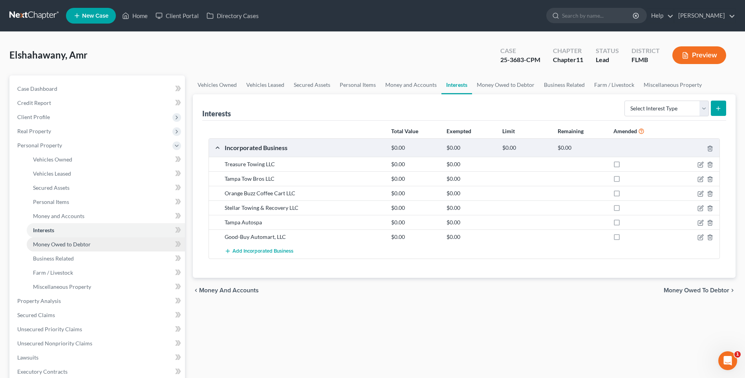
click at [44, 241] on span "Money Owed to Debtor" at bounding box center [62, 244] width 58 height 7
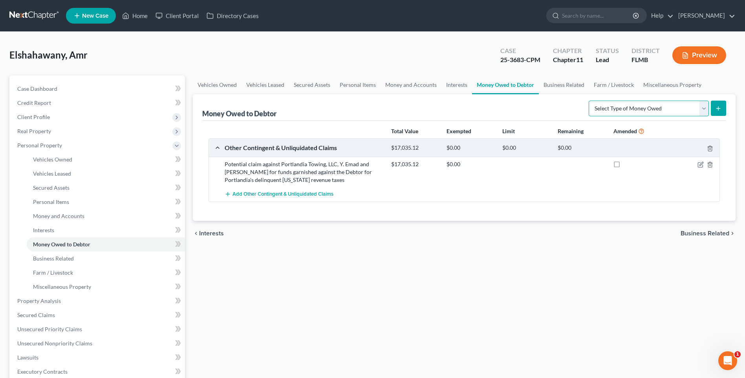
click at [703, 109] on select "Select Type of Money Owed Accounts Receivable Alimony Child Support Claims Agai…" at bounding box center [649, 109] width 120 height 16
select select "expected_tax_refund"
click at [590, 101] on select "Select Type of Money Owed Accounts Receivable Alimony Child Support Claims Agai…" at bounding box center [649, 109] width 120 height 16
click at [713, 107] on button "submit" at bounding box center [718, 108] width 15 height 15
select select "0"
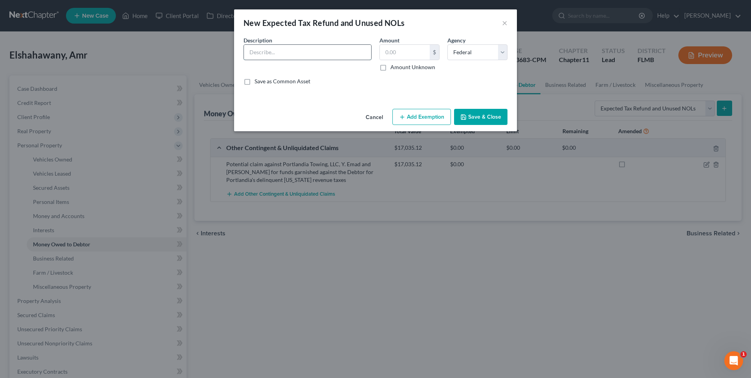
click at [276, 53] on input "text" at bounding box center [307, 52] width 127 height 15
type input "A"
type input "Potential tax refund for 2023 and 2024 tax years that would be offset by 2022 t…"
click at [407, 67] on label "Amount Unknown" at bounding box center [412, 67] width 45 height 8
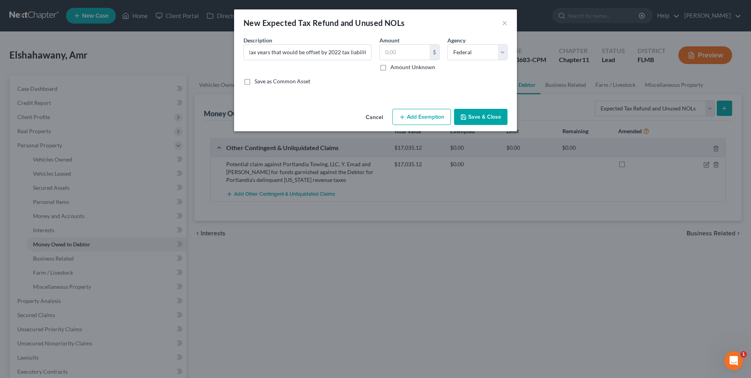
click at [398, 67] on input "Amount Unknown" at bounding box center [395, 65] width 5 height 5
checkbox input "true"
type input "0.00"
click at [492, 119] on button "Save & Close" at bounding box center [480, 117] width 53 height 16
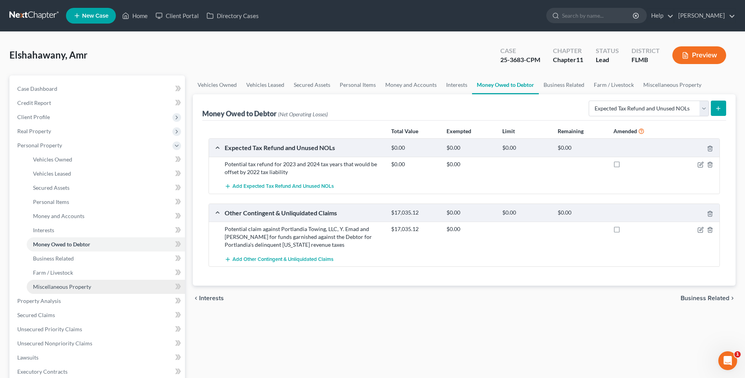
drag, startPoint x: 47, startPoint y: 289, endPoint x: 159, endPoint y: 292, distance: 112.7
click at [47, 289] on span "Miscellaneous Property" at bounding box center [62, 286] width 58 height 7
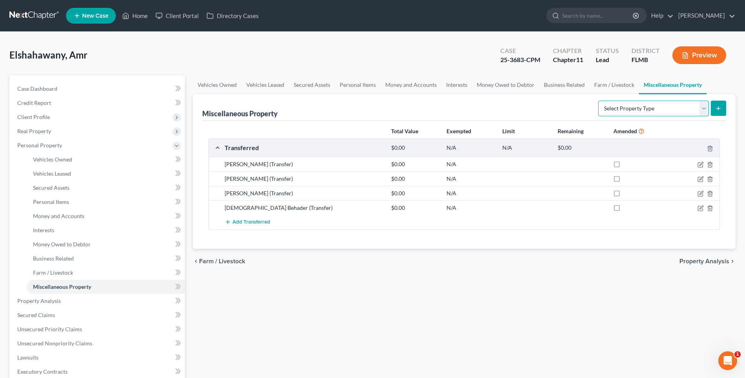
click at [705, 108] on select "Select Property Type Assigned for Creditor Benefit [DATE] Holding for Another N…" at bounding box center [653, 109] width 111 height 16
drag, startPoint x: 487, startPoint y: 290, endPoint x: 472, endPoint y: 281, distance: 17.0
click at [487, 290] on div "Vehicles Owned Vehicles Leased Secured Assets Personal Items Money and Accounts…" at bounding box center [464, 294] width 550 height 439
click at [558, 84] on link "Business Related" at bounding box center [564, 84] width 50 height 19
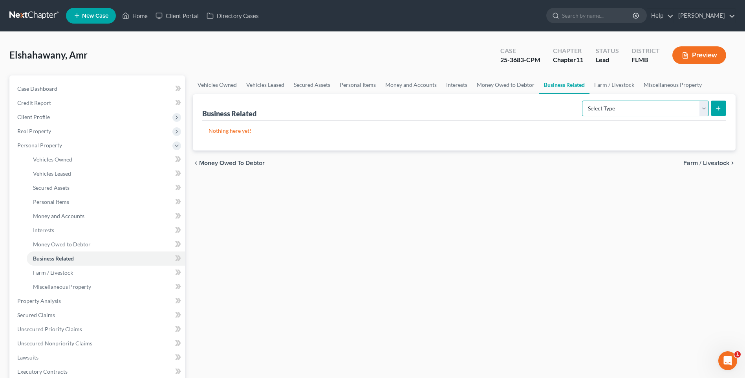
click at [700, 112] on select "Select Type Customer Lists Franchises Inventory Licenses Machinery Office Equip…" at bounding box center [645, 109] width 127 height 16
click at [508, 84] on link "Money Owed to Debtor" at bounding box center [505, 84] width 67 height 19
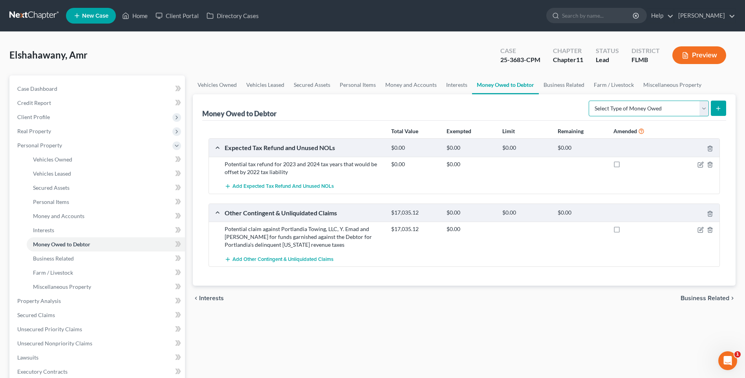
click at [701, 108] on select "Select Type of Money Owed Accounts Receivable Alimony Child Support Claims Agai…" at bounding box center [649, 109] width 120 height 16
select select "claims_against_third_parties"
click at [590, 101] on select "Select Type of Money Owed Accounts Receivable Alimony Child Support Claims Agai…" at bounding box center [649, 109] width 120 height 16
click at [711, 110] on button "submit" at bounding box center [718, 108] width 15 height 15
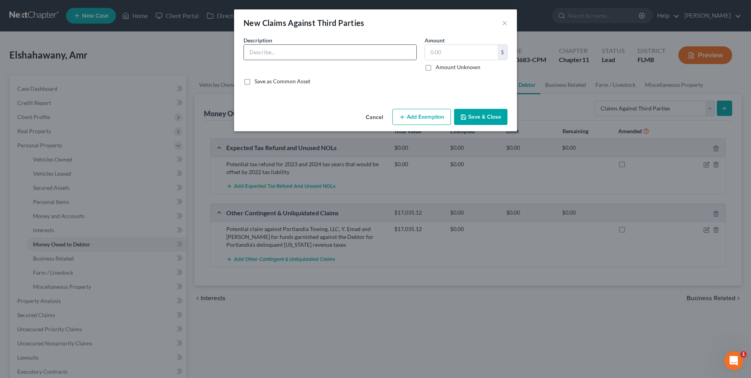
click at [293, 53] on input "text" at bounding box center [330, 52] width 172 height 15
type input "Potential fraudulent transfer claims against Portlandia Towing, LLC, Y. Emad an…"
click at [390, 53] on input "Potential fraudulent transfer claims against Portlandia Towing, LLC, Y. Emad an…" at bounding box center [330, 52] width 172 height 15
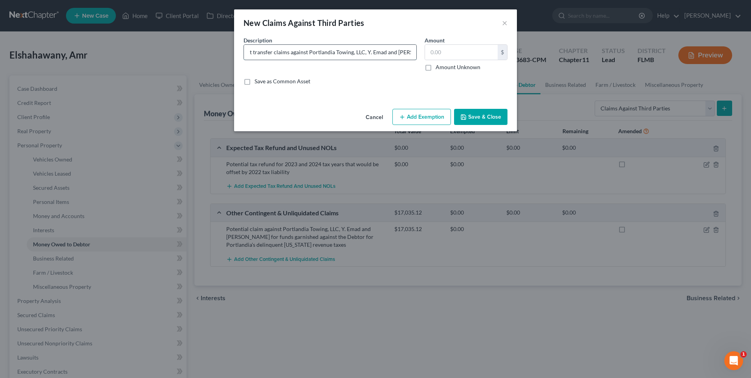
scroll to position [0, 55]
click at [435, 67] on label "Amount Unknown" at bounding box center [457, 67] width 45 height 8
click at [439, 67] on input "Amount Unknown" at bounding box center [441, 65] width 5 height 5
checkbox input "true"
type input "0.00"
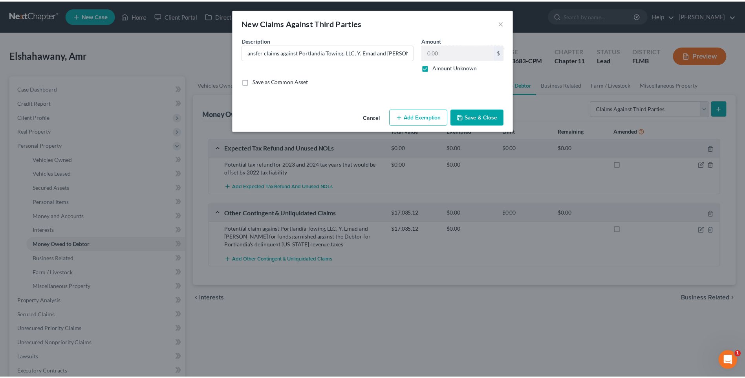
scroll to position [0, 0]
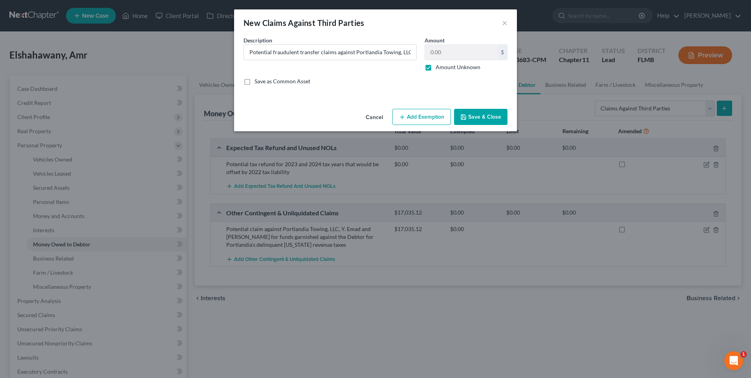
click at [489, 115] on button "Save & Close" at bounding box center [480, 117] width 53 height 16
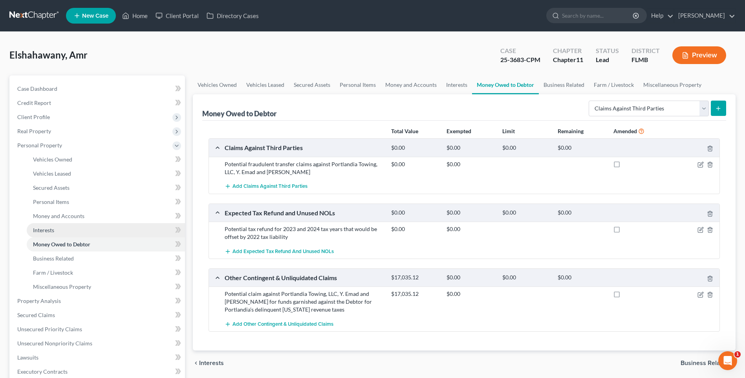
click at [47, 228] on span "Interests" at bounding box center [43, 230] width 21 height 7
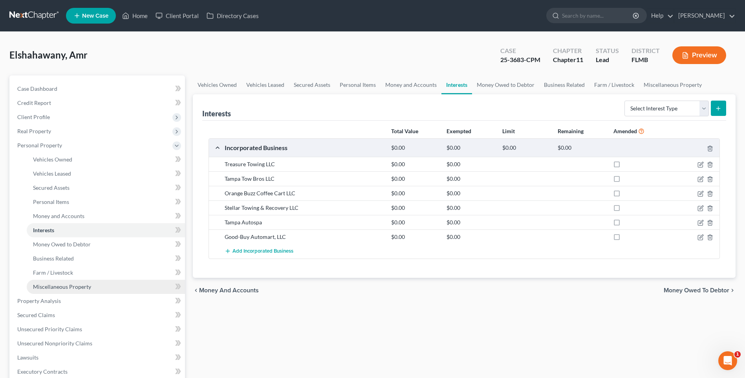
scroll to position [167, 0]
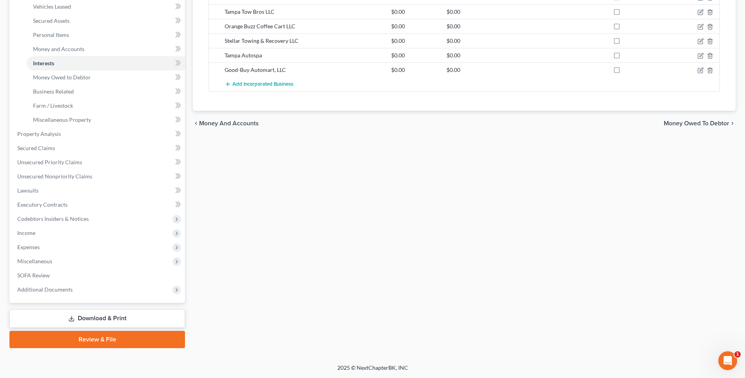
click at [99, 336] on link "Review & File" at bounding box center [96, 339] width 175 height 17
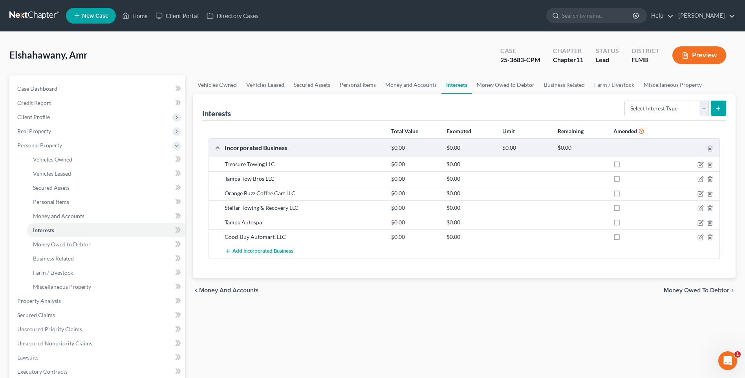
scroll to position [167, 0]
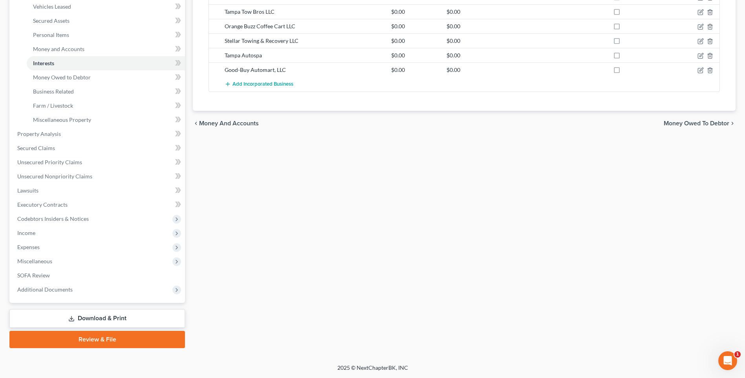
click at [98, 316] on link "Download & Print" at bounding box center [96, 318] width 175 height 18
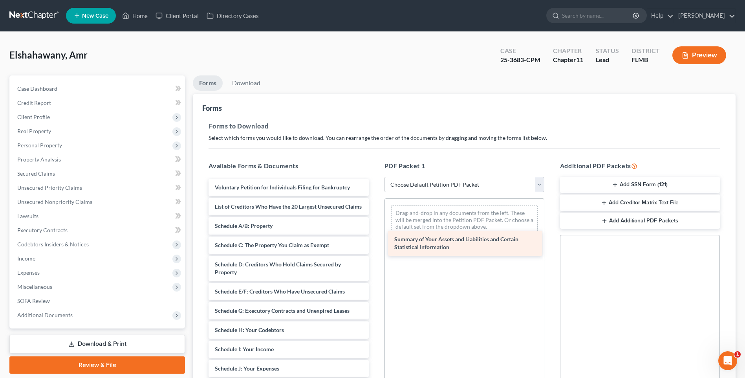
drag, startPoint x: 272, startPoint y: 236, endPoint x: 449, endPoint y: 222, distance: 176.9
click at [375, 222] on div "Summary of Your Assets and Liabilities and Certain Statistical Information Volu…" at bounding box center [288, 353] width 172 height 349
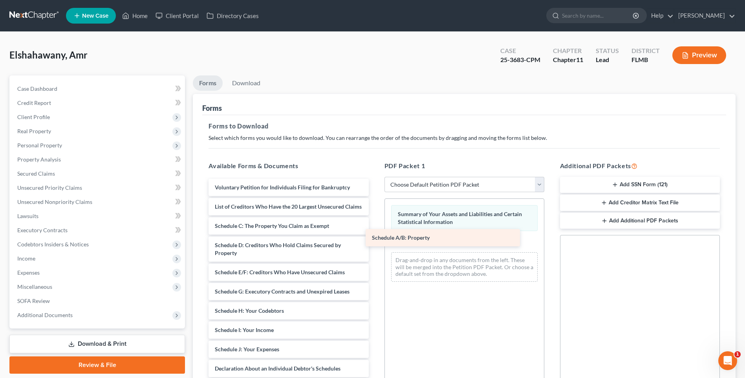
drag, startPoint x: 274, startPoint y: 235, endPoint x: 435, endPoint y: 239, distance: 160.6
click at [375, 239] on div "Schedule A/B: Property Voluntary Petition for Individuals Filing for Bankruptcy…" at bounding box center [288, 343] width 172 height 329
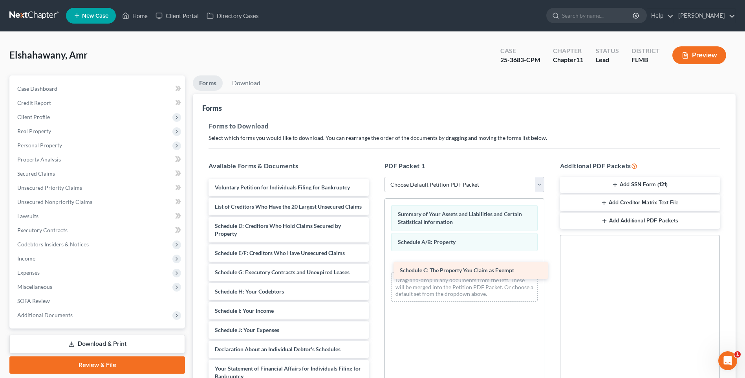
drag, startPoint x: 270, startPoint y: 234, endPoint x: 444, endPoint y: 265, distance: 176.4
click at [375, 266] on div "Schedule C: The Property You Claim as Exempt Voluntary Petition for Individuals…" at bounding box center [288, 334] width 172 height 310
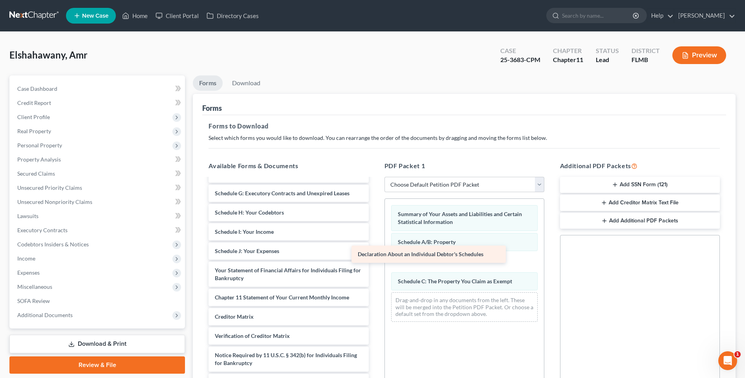
scroll to position [87, 0]
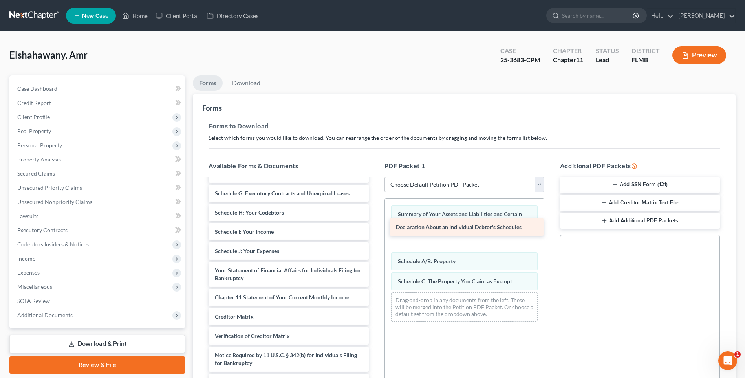
drag, startPoint x: 273, startPoint y: 251, endPoint x: 454, endPoint y: 228, distance: 182.5
click at [375, 228] on div "Declaration About an Individual Debtor's Schedules Voluntary Petition for Indiv…" at bounding box center [288, 245] width 172 height 291
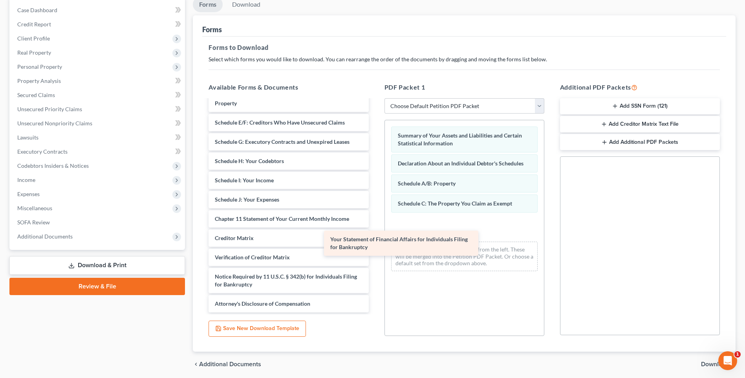
scroll to position [60, 0]
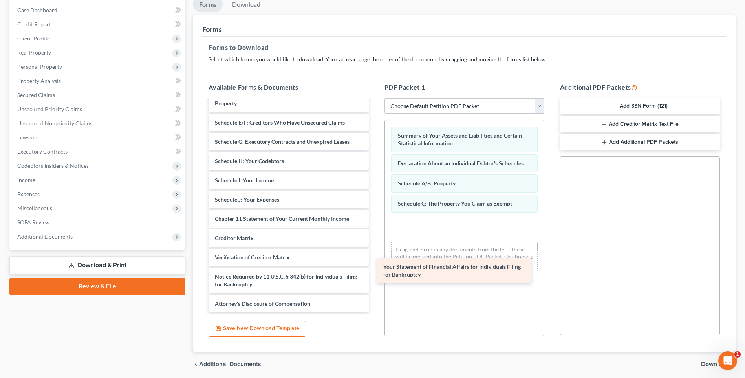
drag, startPoint x: 270, startPoint y: 190, endPoint x: 439, endPoint y: 265, distance: 185.1
click at [375, 265] on div "Your Statement of Financial Affairs for Individuals Filing for Bankruptcy Volun…" at bounding box center [288, 180] width 172 height 264
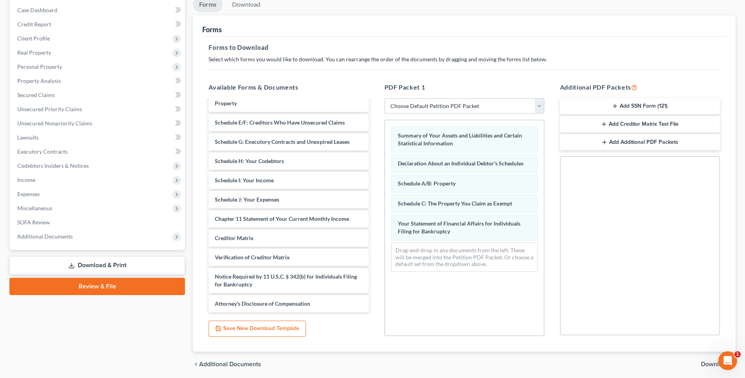
click at [536, 104] on select "Choose Default Petition PDF Packet Complete Bankruptcy Petition (all forms and …" at bounding box center [464, 106] width 160 height 16
select select "2"
click at [384, 98] on select "Choose Default Petition PDF Packet Complete Bankruptcy Petition (all forms and …" at bounding box center [464, 106] width 160 height 16
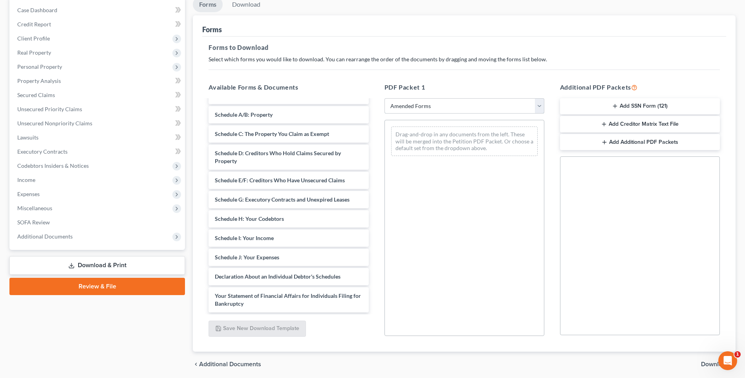
scroll to position [0, 0]
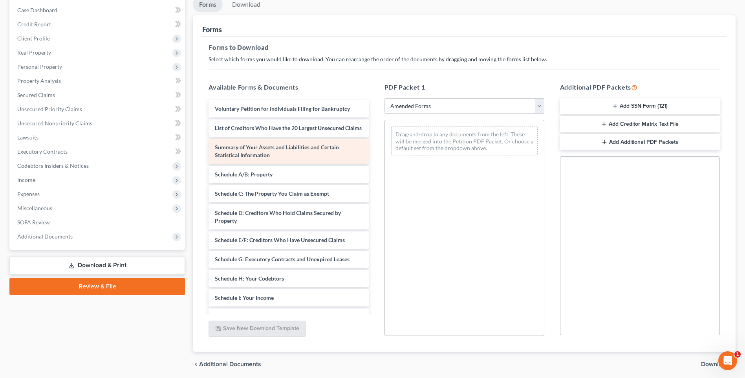
click at [249, 155] on span "Summary of Your Assets and Liabilities and Certain Statistical Information" at bounding box center [277, 151] width 124 height 15
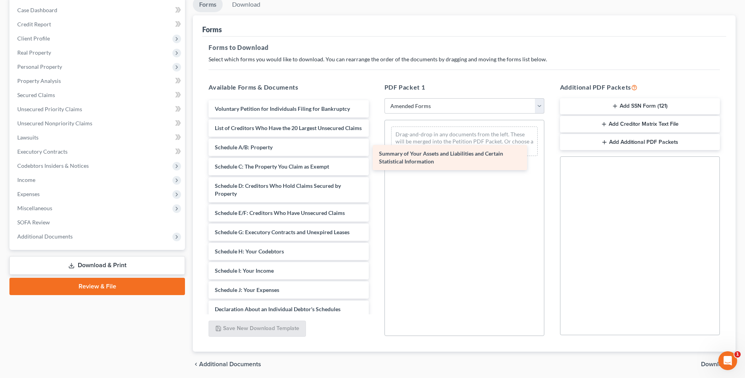
drag, startPoint x: 253, startPoint y: 156, endPoint x: 417, endPoint y: 154, distance: 164.5
click at [375, 154] on div "Summary of Your Assets and Liabilities and Certain Statistical Information Volu…" at bounding box center [288, 274] width 172 height 349
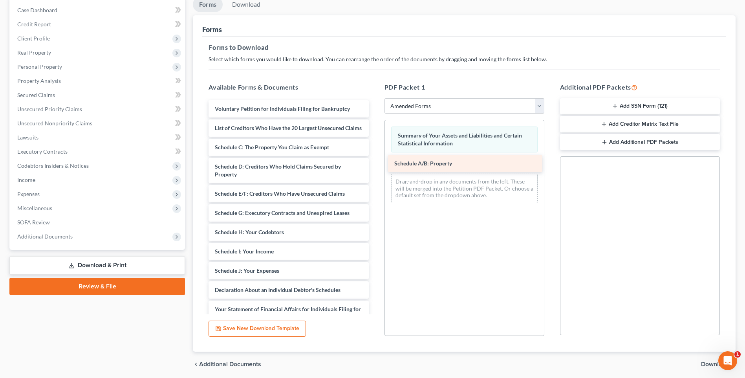
drag, startPoint x: 248, startPoint y: 153, endPoint x: 428, endPoint y: 161, distance: 180.4
click at [375, 161] on div "Schedule A/B: Property Voluntary Petition for Individuals Filing for Bankruptcy…" at bounding box center [288, 264] width 172 height 329
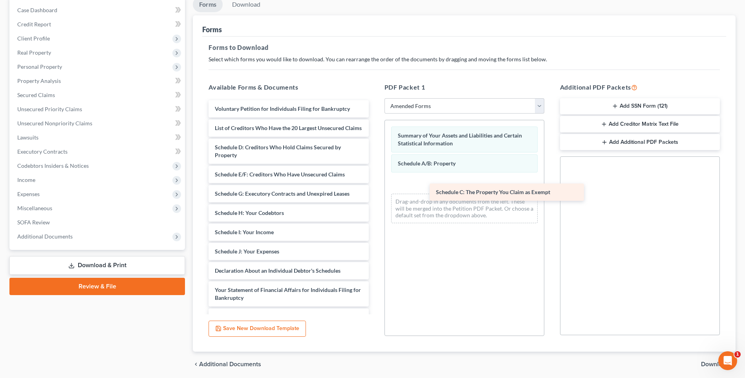
drag, startPoint x: 256, startPoint y: 155, endPoint x: 456, endPoint y: 186, distance: 202.7
click at [375, 192] on div "Schedule C: The Property You Claim as Exempt Voluntary Petition for Individuals…" at bounding box center [288, 255] width 172 height 310
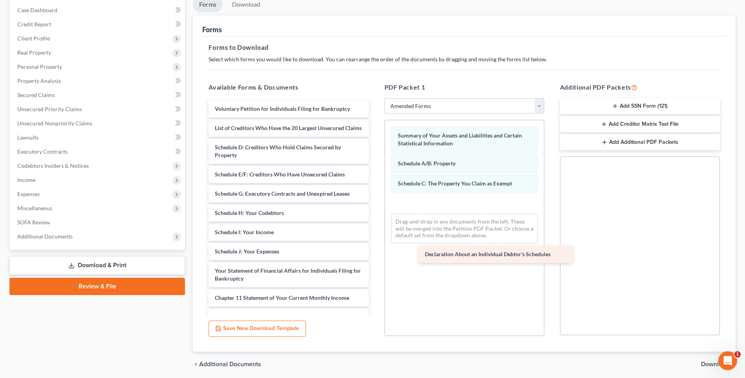
drag, startPoint x: 256, startPoint y: 280, endPoint x: 465, endPoint y: 250, distance: 211.4
click at [375, 251] on div "Declaration About an Individual Debtor's Schedules Voluntary Petition for Indiv…" at bounding box center [288, 245] width 172 height 291
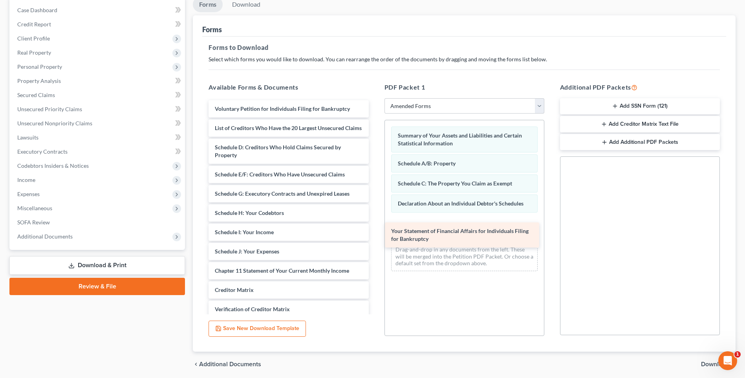
drag, startPoint x: 279, startPoint y: 284, endPoint x: 456, endPoint y: 232, distance: 184.1
click at [375, 232] on div "Your Statement of Financial Affairs for Individuals Filing for Bankruptcy Volun…" at bounding box center [288, 232] width 172 height 264
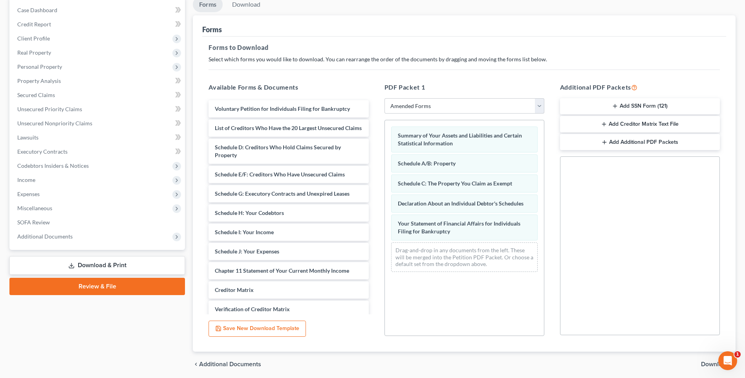
click at [707, 365] on span "Download" at bounding box center [715, 364] width 28 height 6
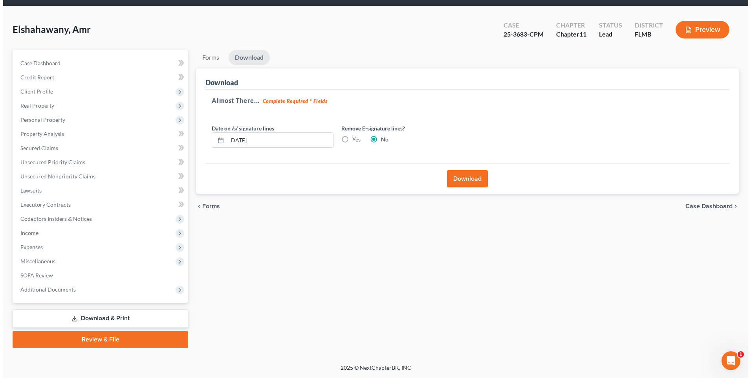
scroll to position [26, 0]
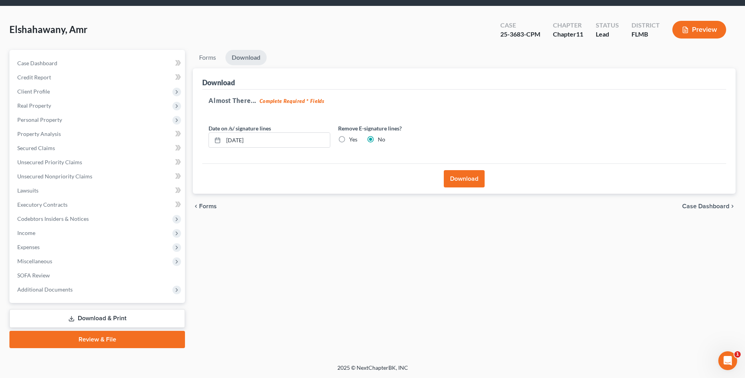
click at [466, 185] on button "Download" at bounding box center [464, 178] width 41 height 17
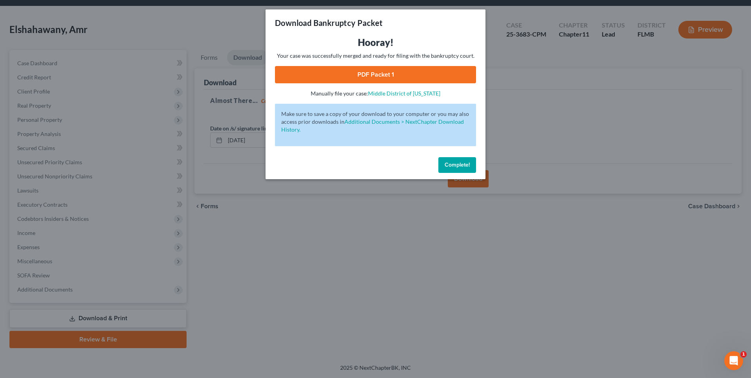
click at [403, 75] on link "PDF Packet 1" at bounding box center [375, 74] width 201 height 17
